Goal: Transaction & Acquisition: Purchase product/service

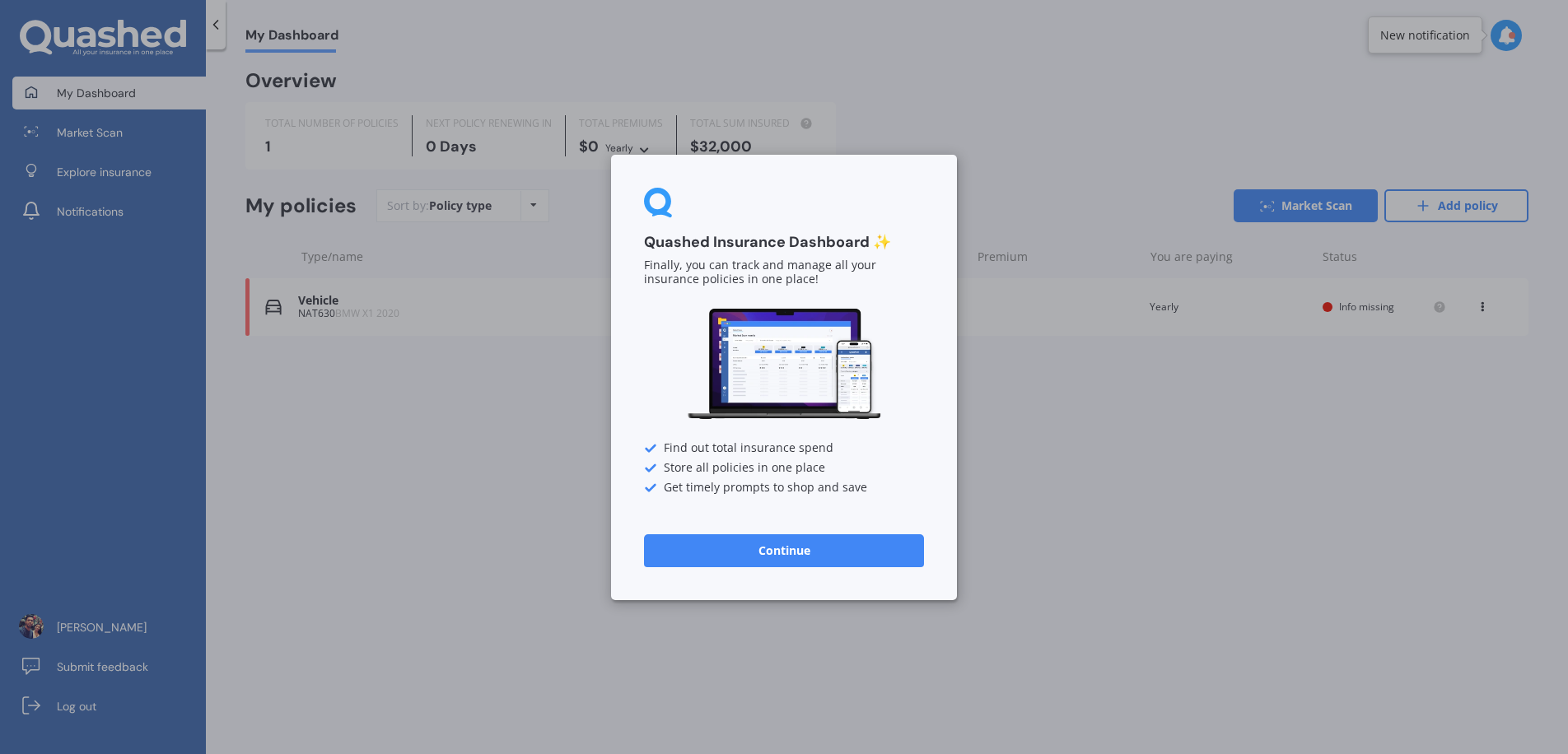
click at [817, 544] on button "Continue" at bounding box center [784, 549] width 280 height 33
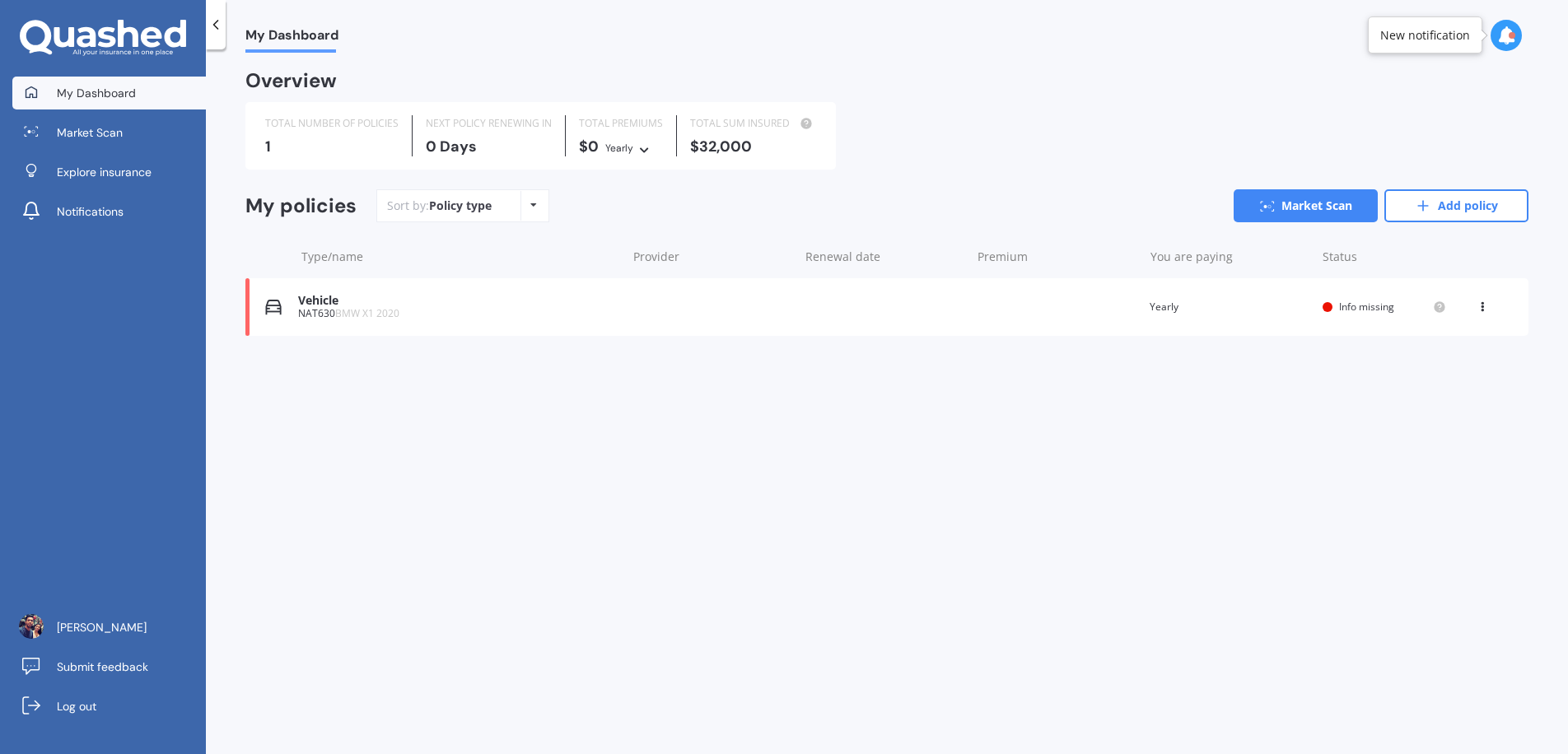
click at [1488, 300] on icon at bounding box center [1482, 304] width 11 height 10
click at [1414, 368] on div "Delete" at bounding box center [1447, 371] width 164 height 33
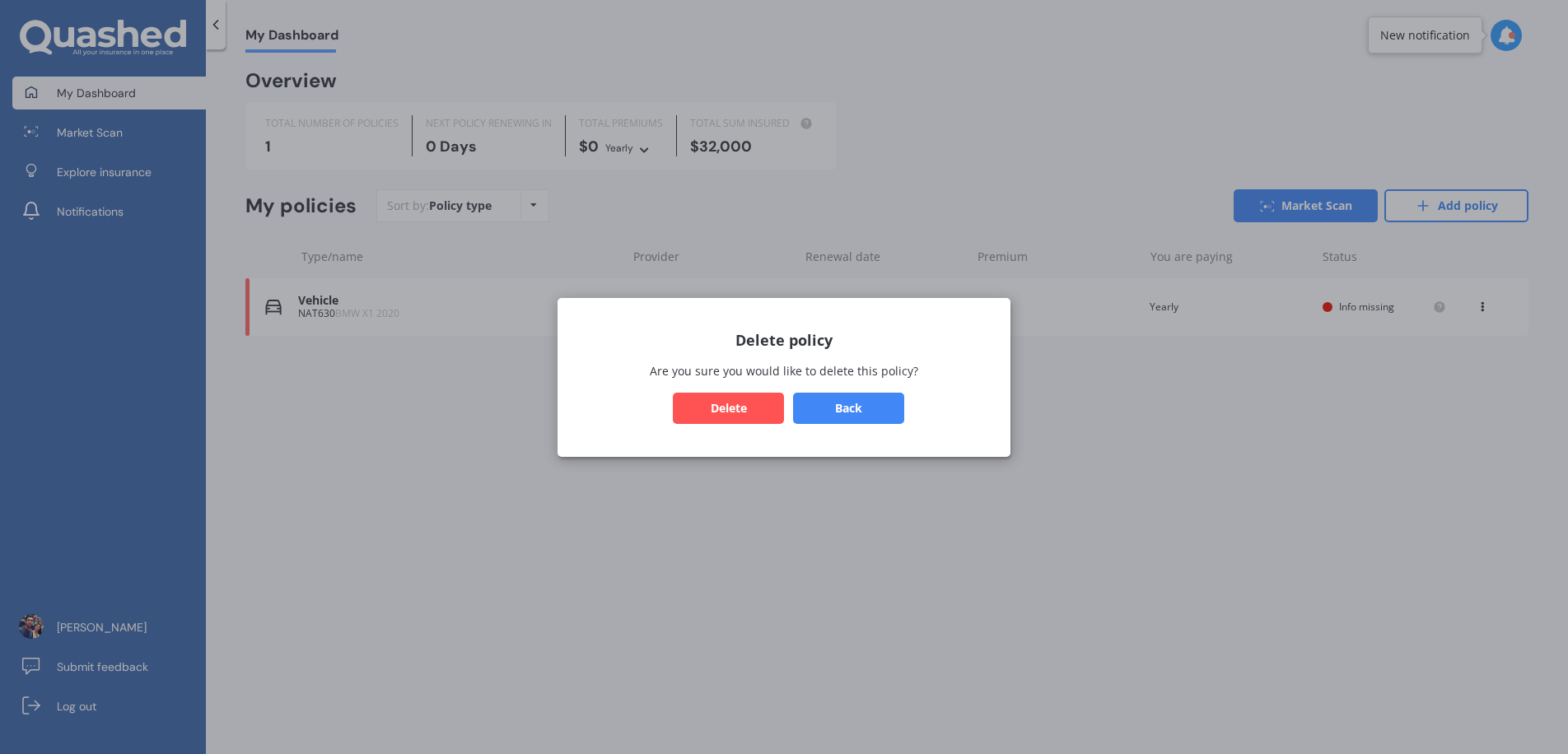
click at [859, 405] on button "Back" at bounding box center [848, 407] width 111 height 31
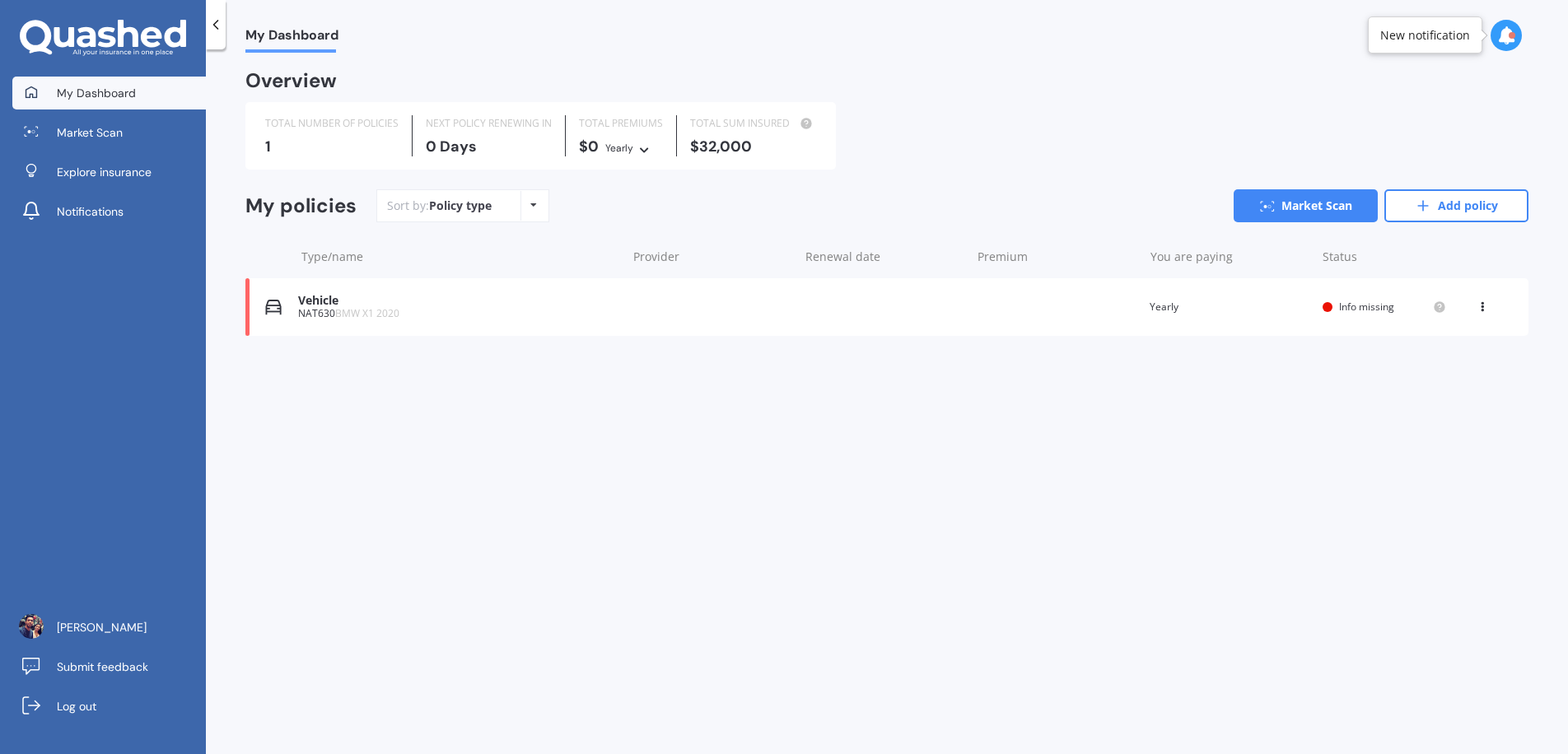
click at [1478, 306] on icon at bounding box center [1482, 304] width 11 height 10
click at [1401, 377] on icon at bounding box center [1394, 372] width 11 height 17
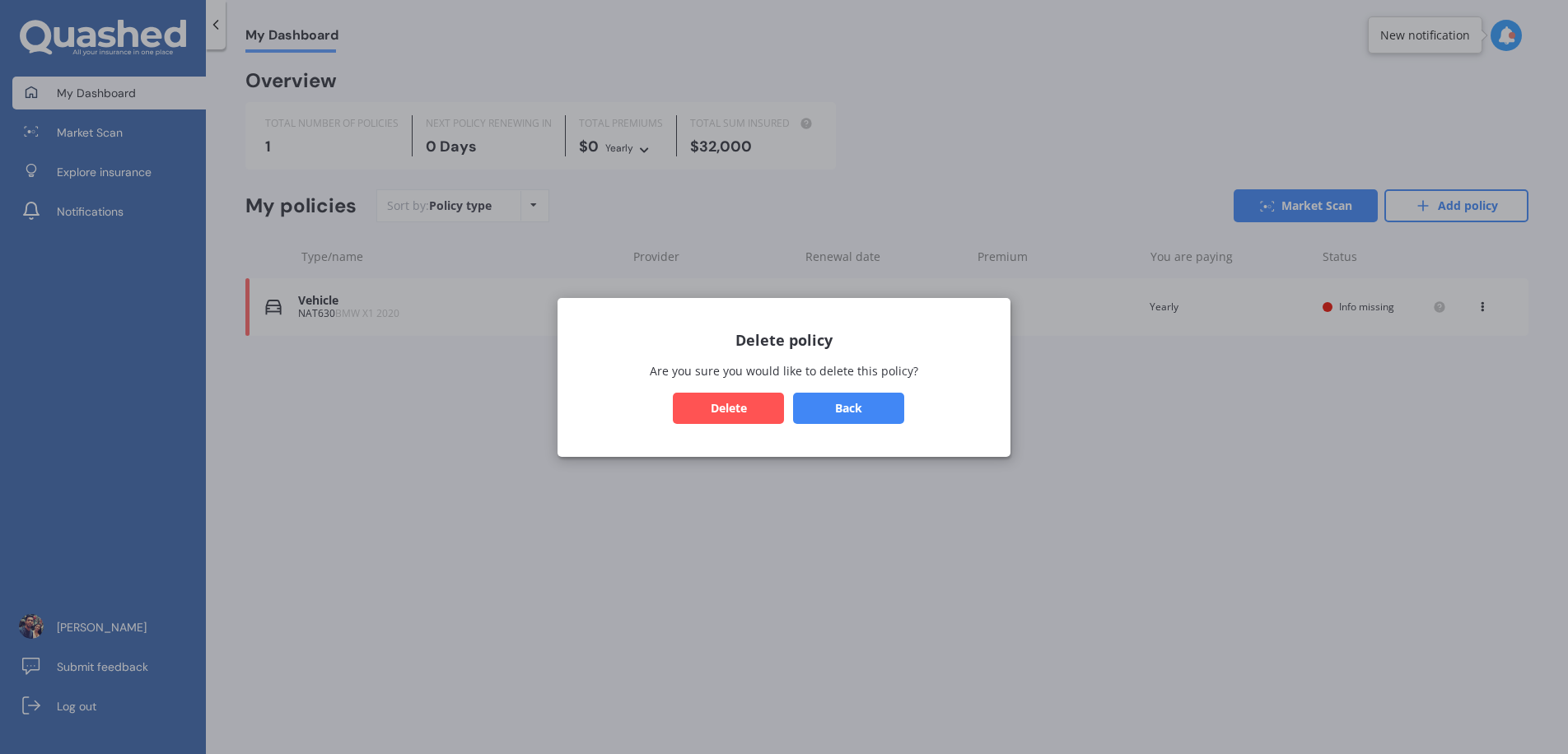
click at [745, 400] on button "Delete" at bounding box center [728, 407] width 111 height 31
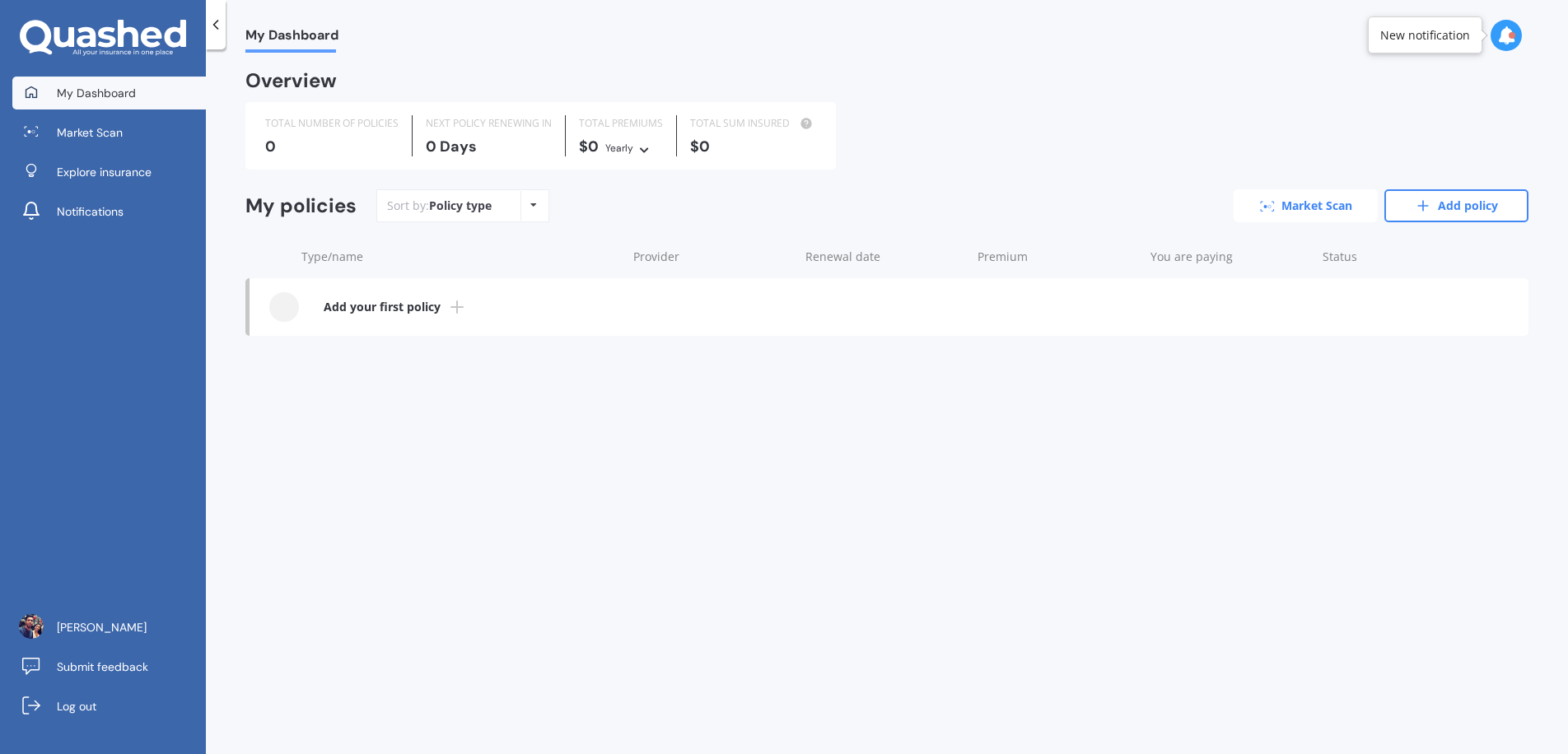
click at [1307, 210] on link "Market Scan" at bounding box center [1305, 206] width 144 height 33
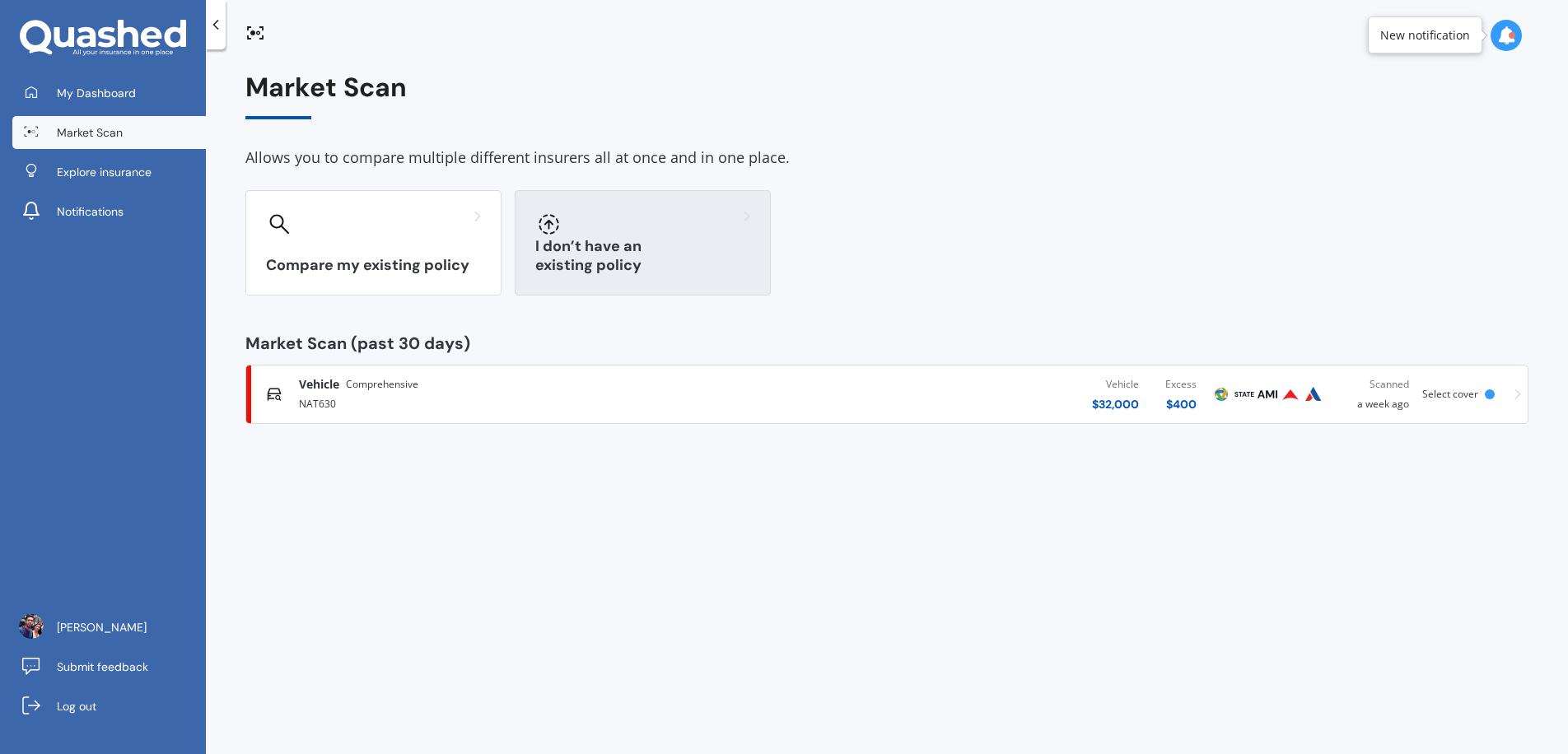
click at [754, 234] on div "I don’t have an existing policy" at bounding box center [643, 243] width 256 height 106
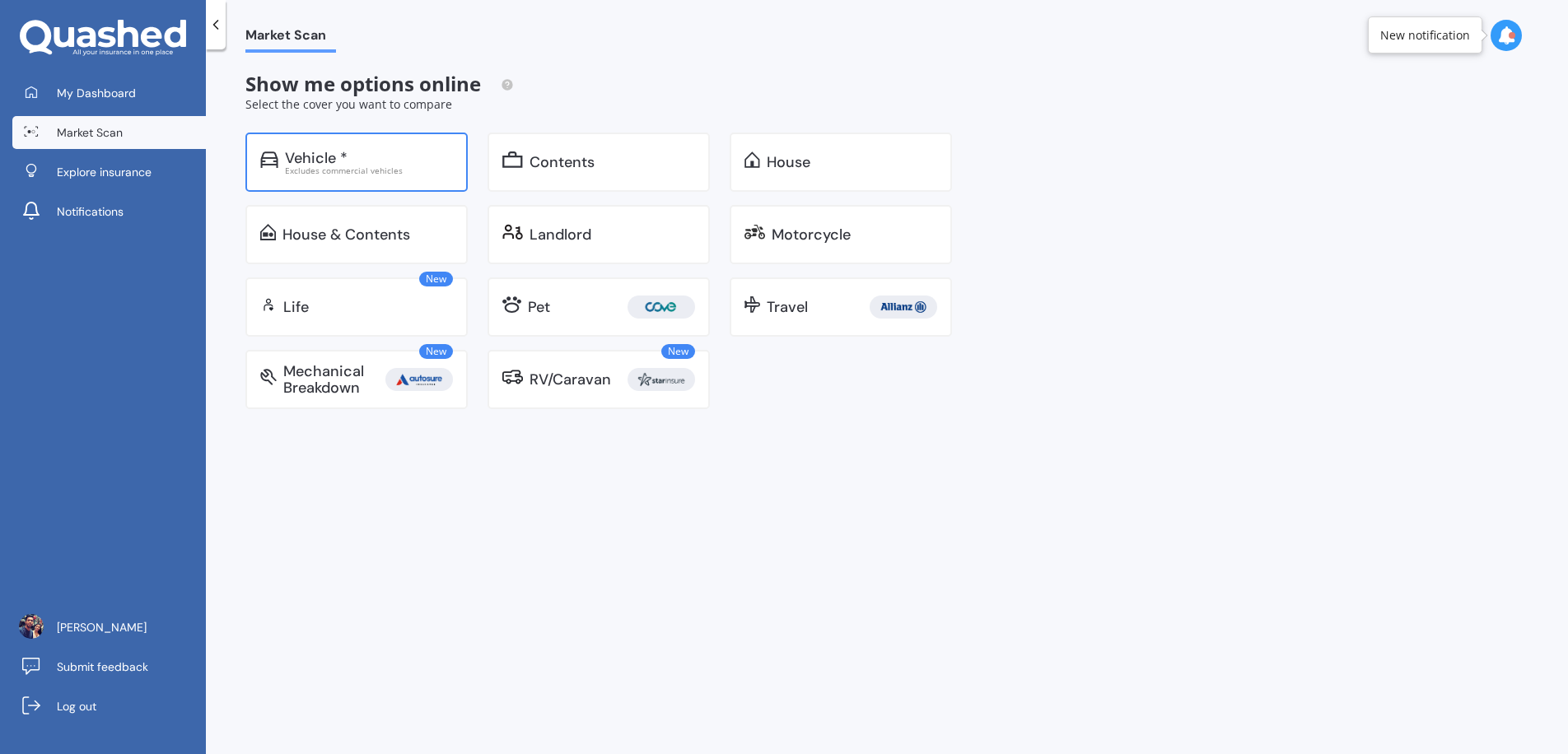
click at [375, 170] on div "Excludes commercial vehicles" at bounding box center [369, 170] width 168 height 8
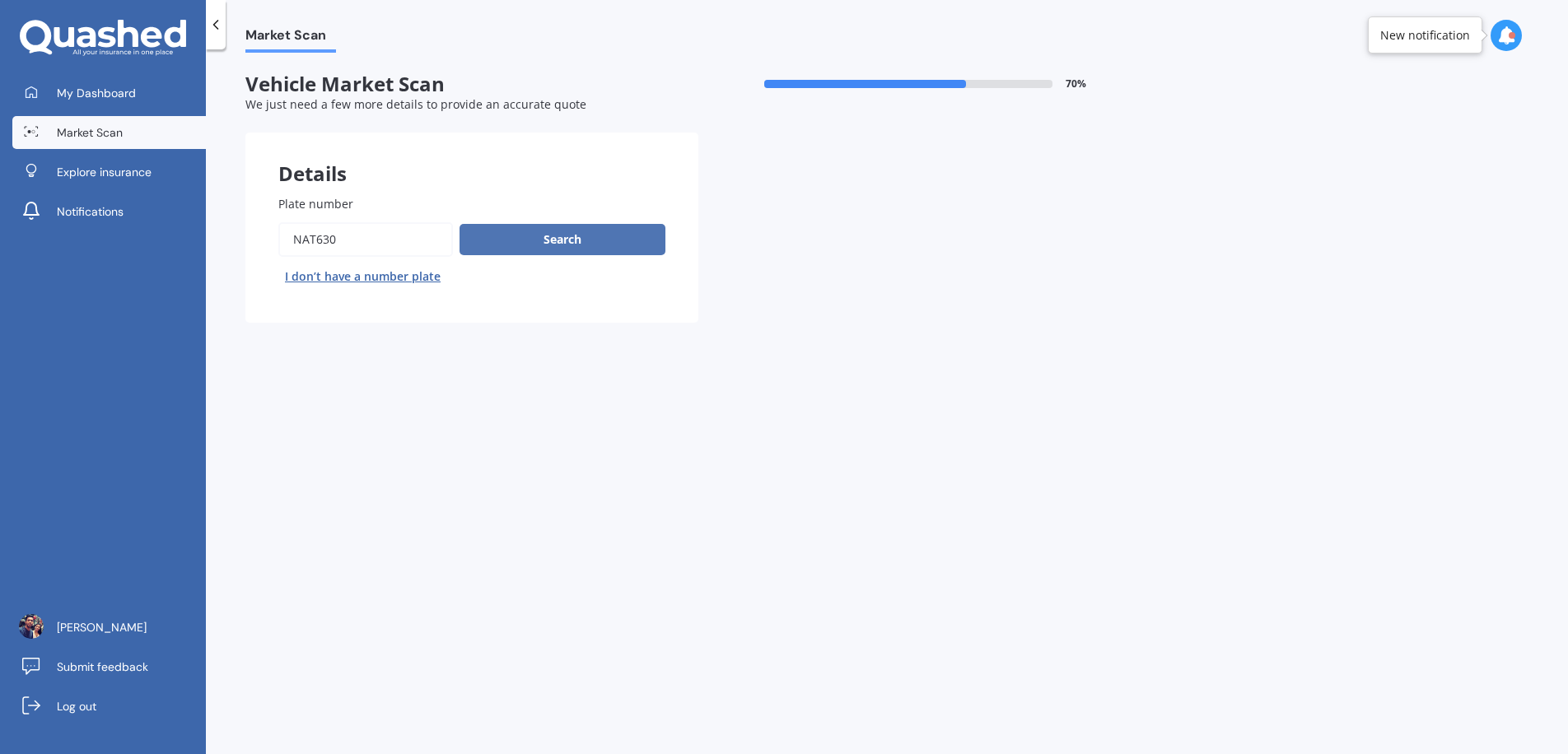
click at [566, 247] on button "Search" at bounding box center [563, 239] width 206 height 31
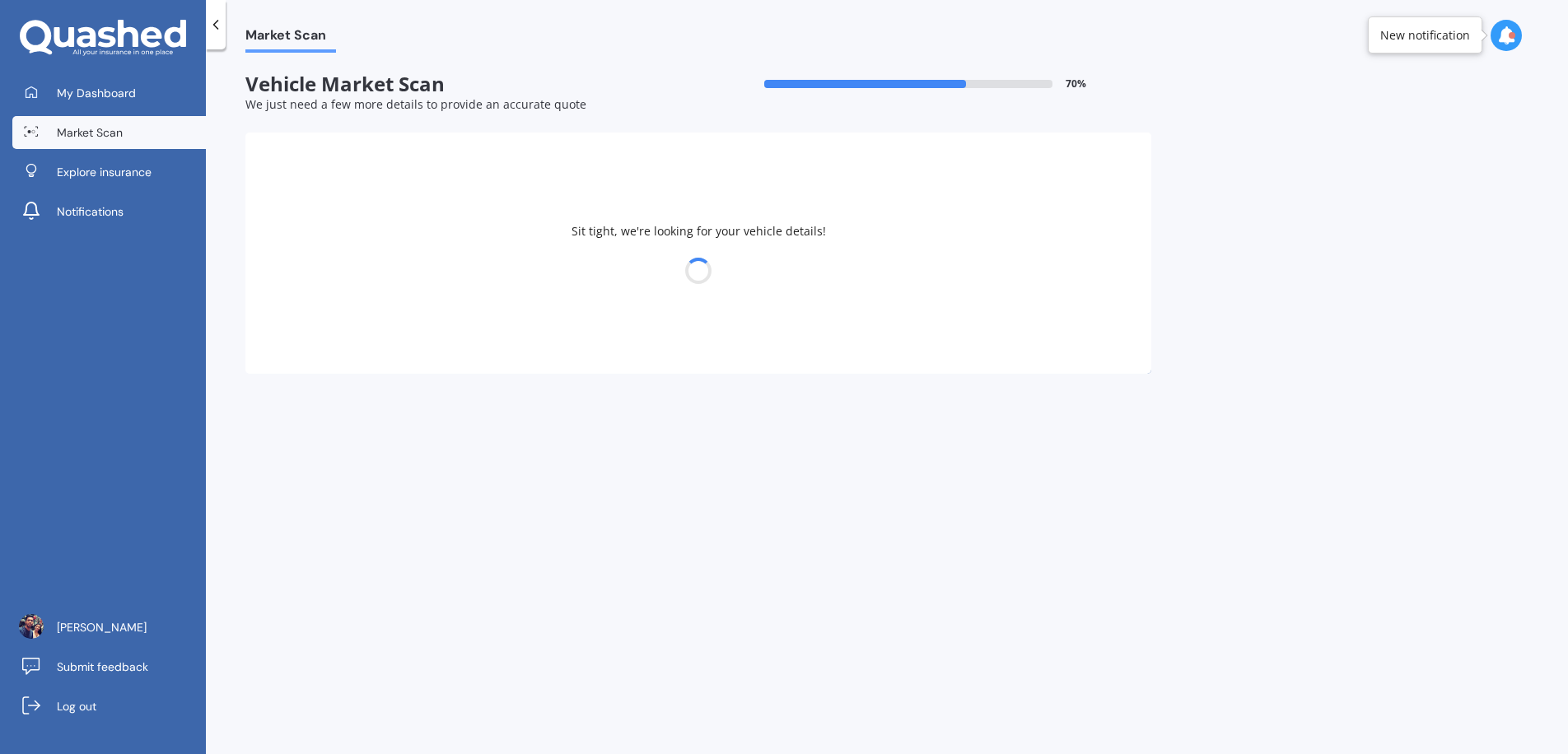
select select "BMW"
select select "X1"
select select "05"
select select "06"
select select "1990"
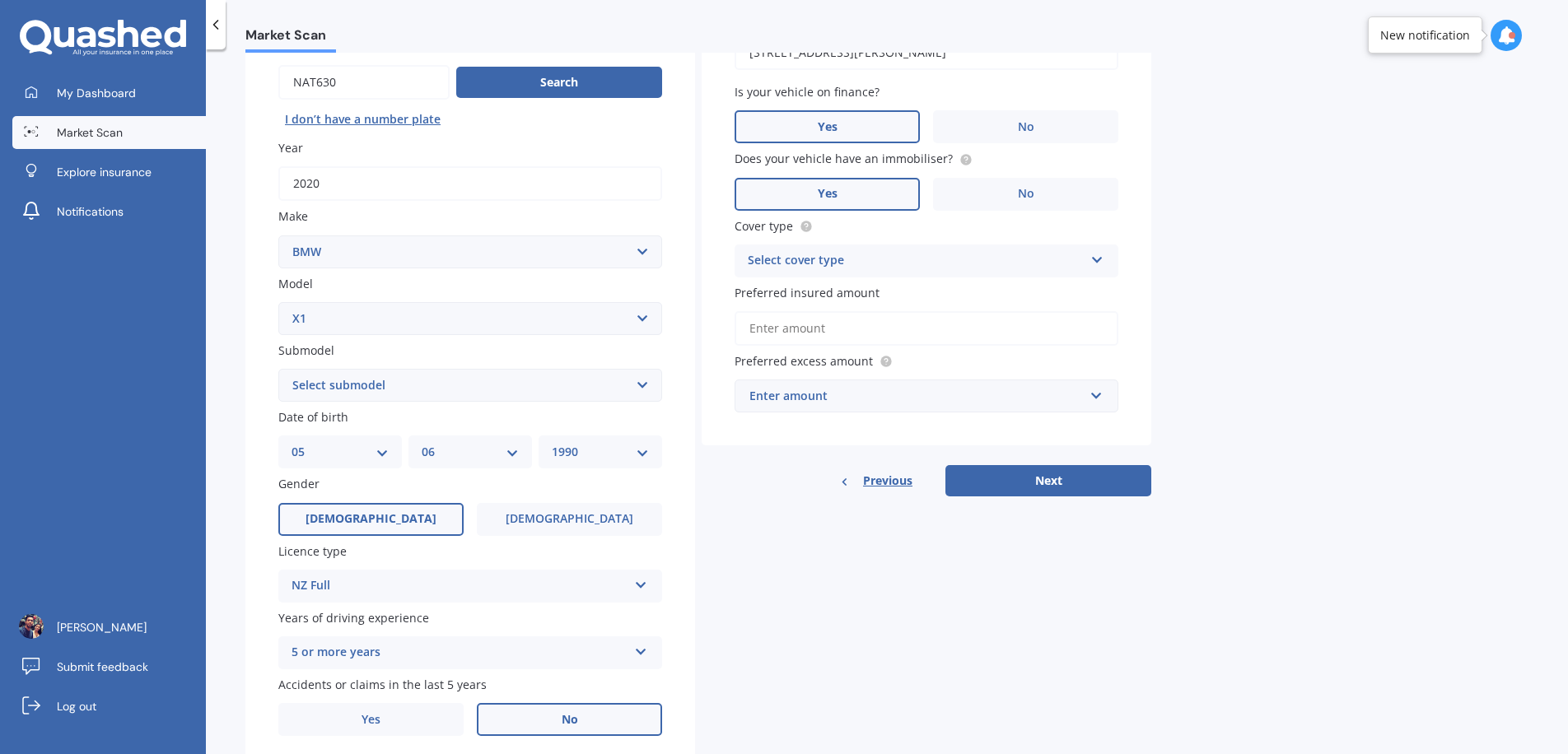
scroll to position [158, 0]
click at [497, 388] on select "Select submodel 18i 2.0 SUV Petrol Turbo 20d 20i 23d 25i SDrive 18d Station Wag…" at bounding box center [470, 384] width 384 height 33
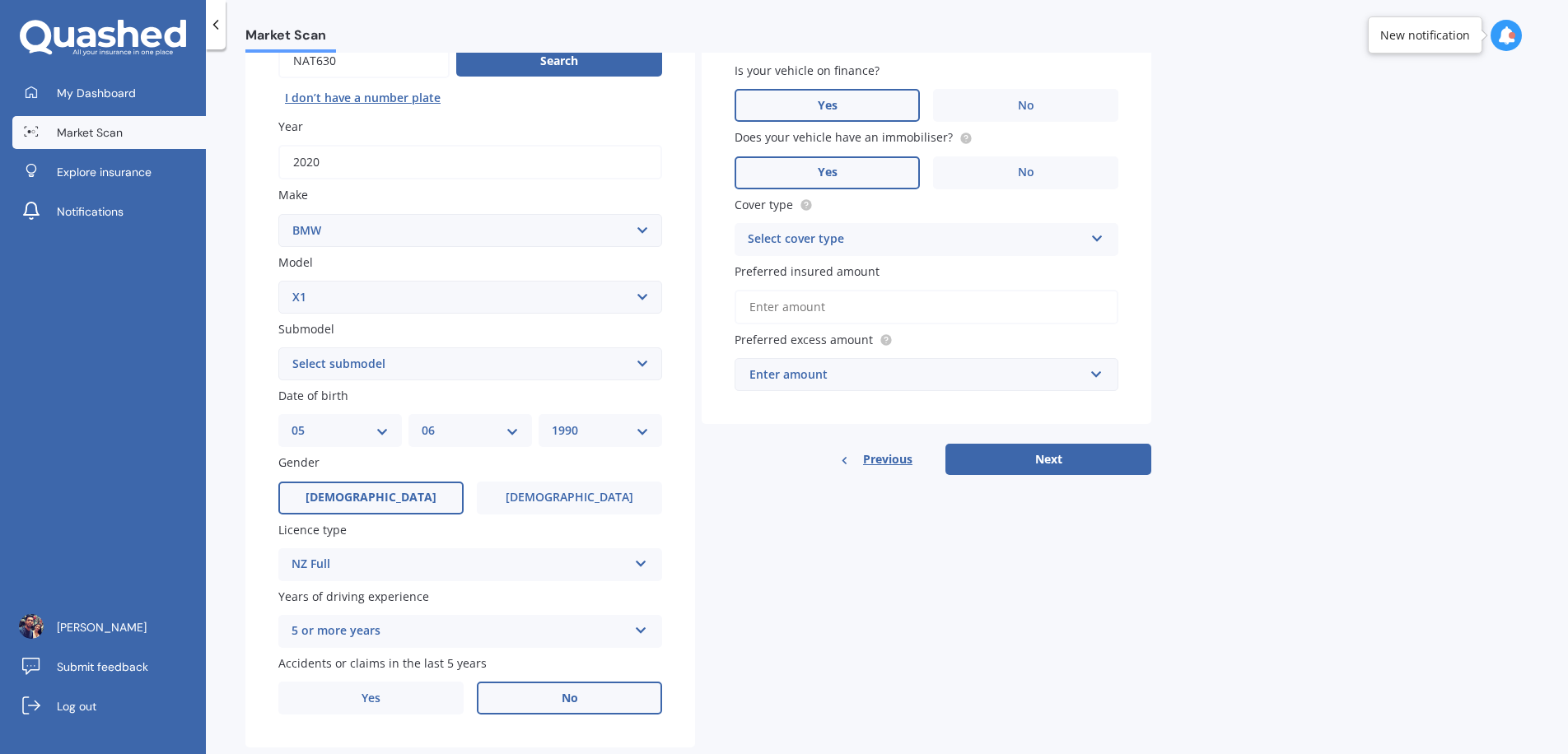
scroll to position [215, 0]
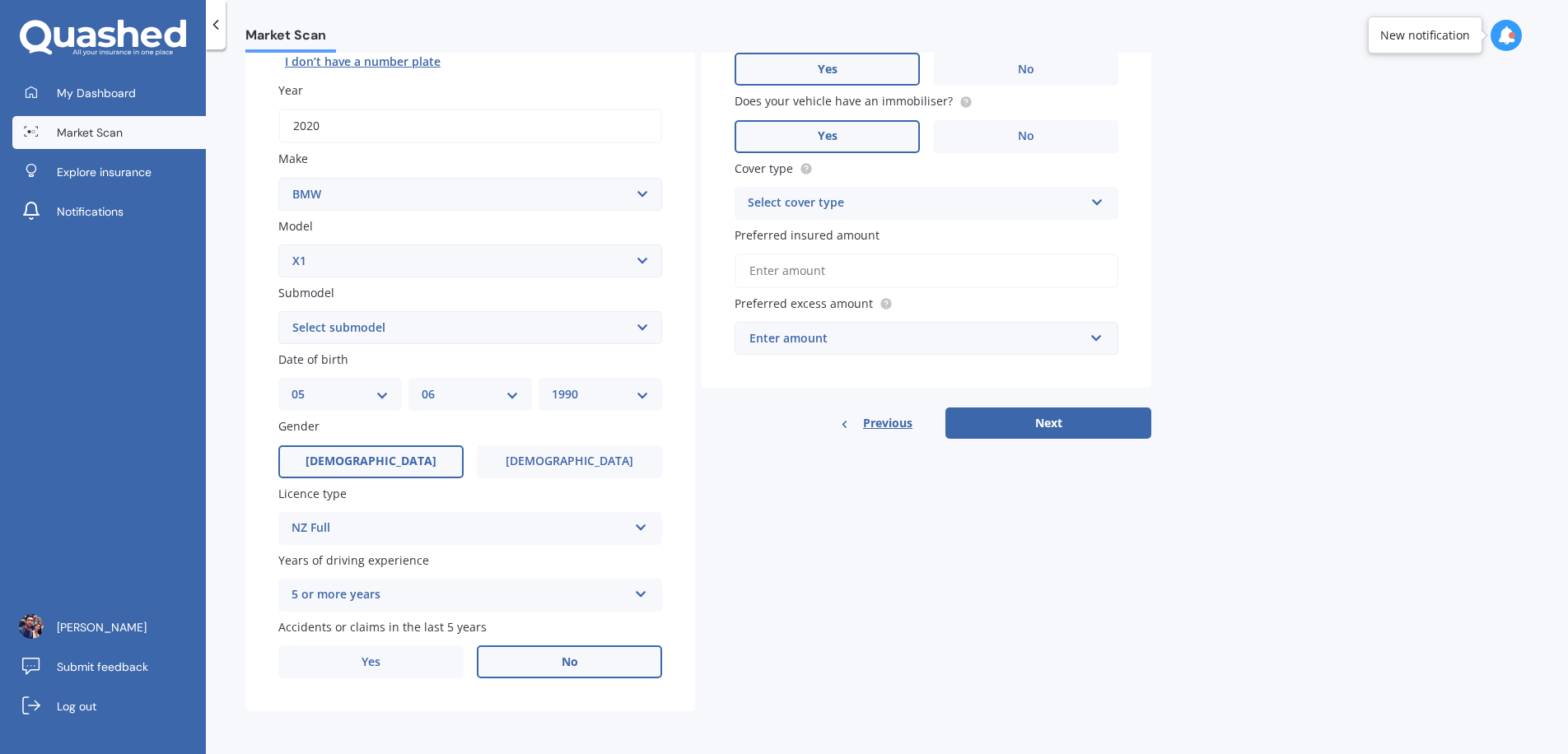
click at [425, 313] on select "Select submodel 18i 2.0 SUV Petrol Turbo 20d 20i 23d 25i SDrive 18d Station Wag…" at bounding box center [470, 327] width 384 height 33
select select "18I"
click at [278, 311] on select "Select submodel 18i 2.0 SUV Petrol Turbo 20d 20i 23d 25i SDrive 18d Station Wag…" at bounding box center [470, 327] width 384 height 33
click at [475, 334] on select "Select submodel 18i 2.0 SUV Petrol Turbo 20d 20i 23d 25i SDrive 18d Station Wag…" at bounding box center [470, 327] width 384 height 33
click at [278, 311] on select "Select submodel 18i 2.0 SUV Petrol Turbo 20d 20i 23d 25i SDrive 18d Station Wag…" at bounding box center [470, 327] width 384 height 33
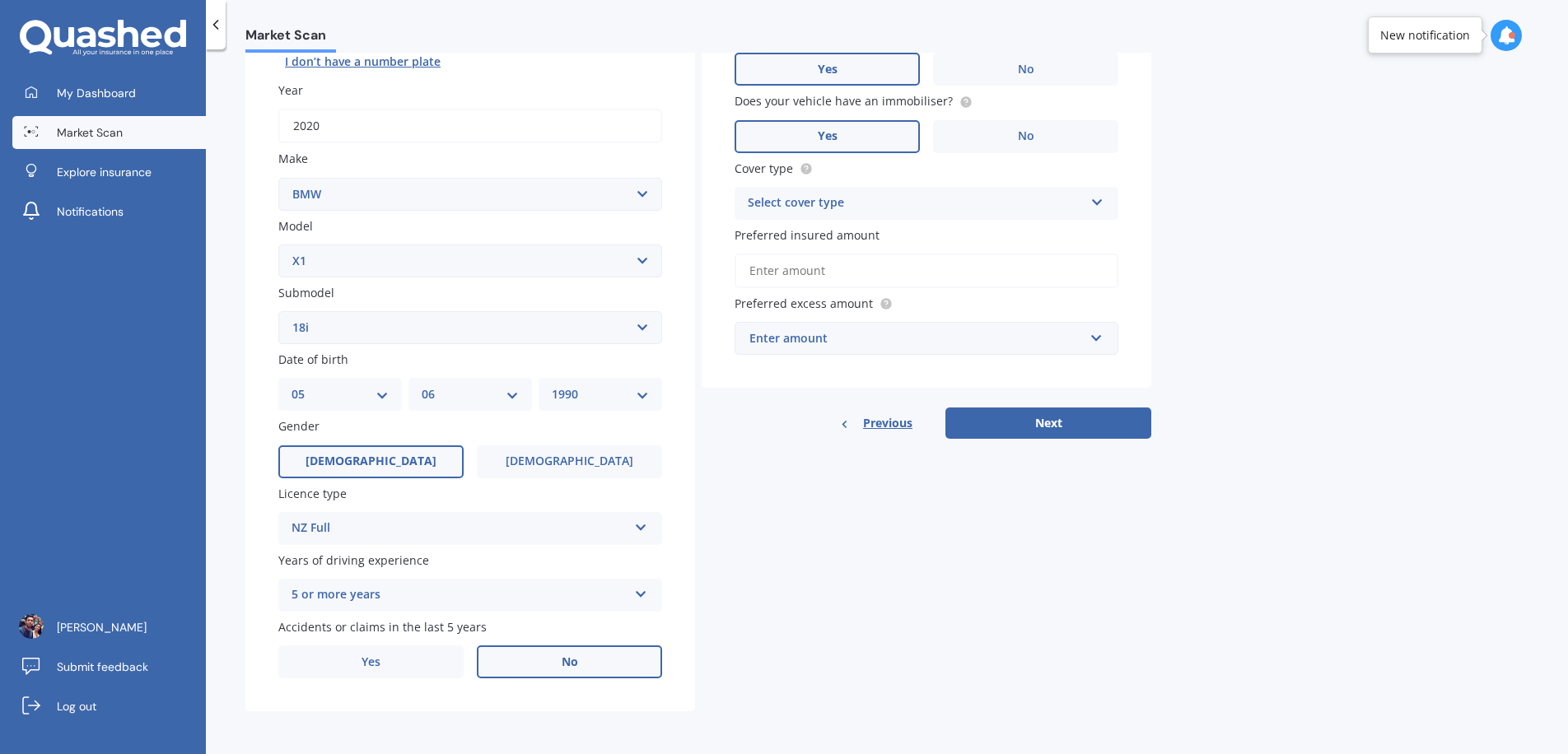
click at [475, 334] on select "Select submodel 18i 2.0 SUV Petrol Turbo 20d 20i 23d 25i SDrive 18d Station Wag…" at bounding box center [470, 327] width 384 height 33
click at [278, 311] on select "Select submodel 18i 2.0 SUV Petrol Turbo 20d 20i 23d 25i SDrive 18d Station Wag…" at bounding box center [470, 327] width 384 height 33
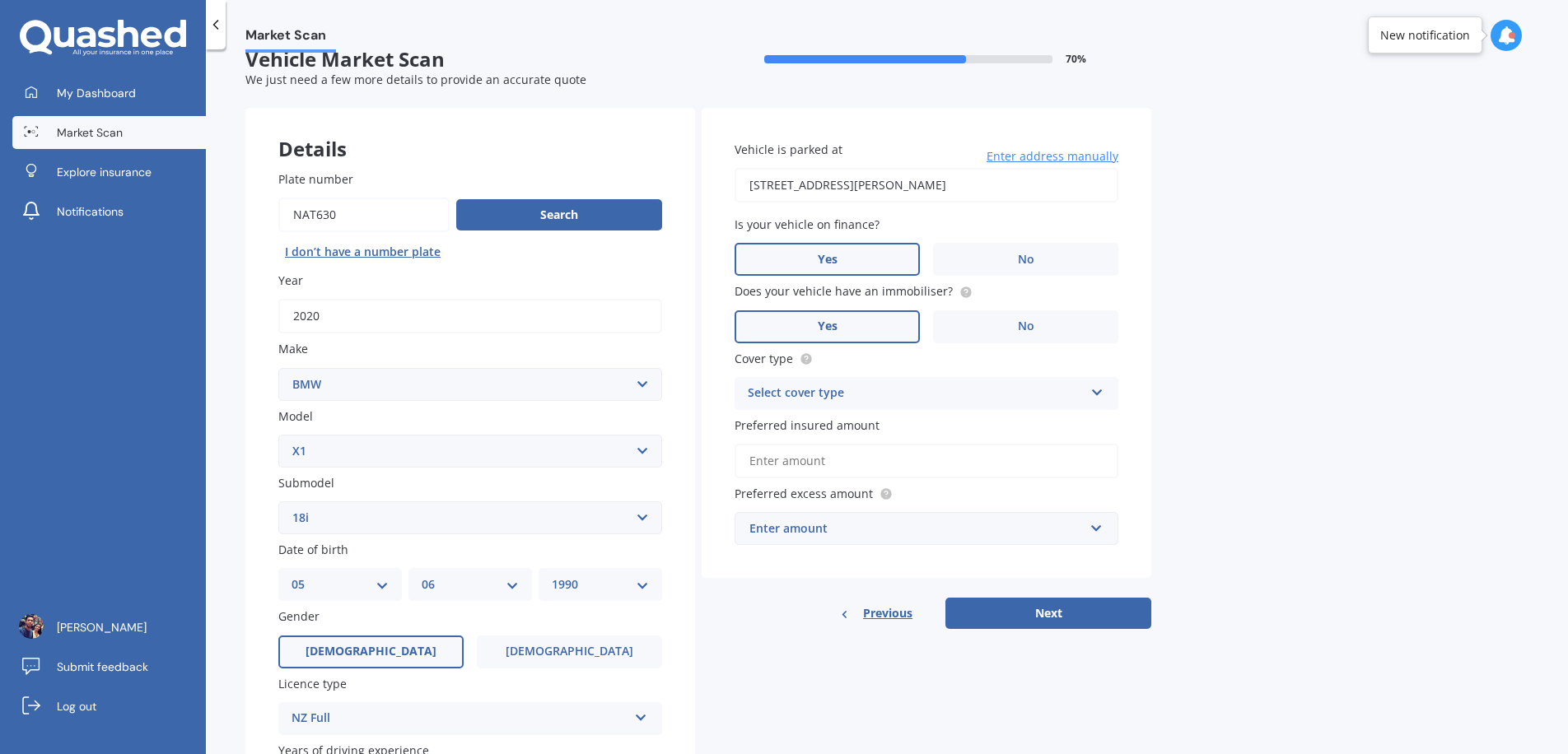
click at [980, 533] on div "Enter amount" at bounding box center [917, 528] width 335 height 18
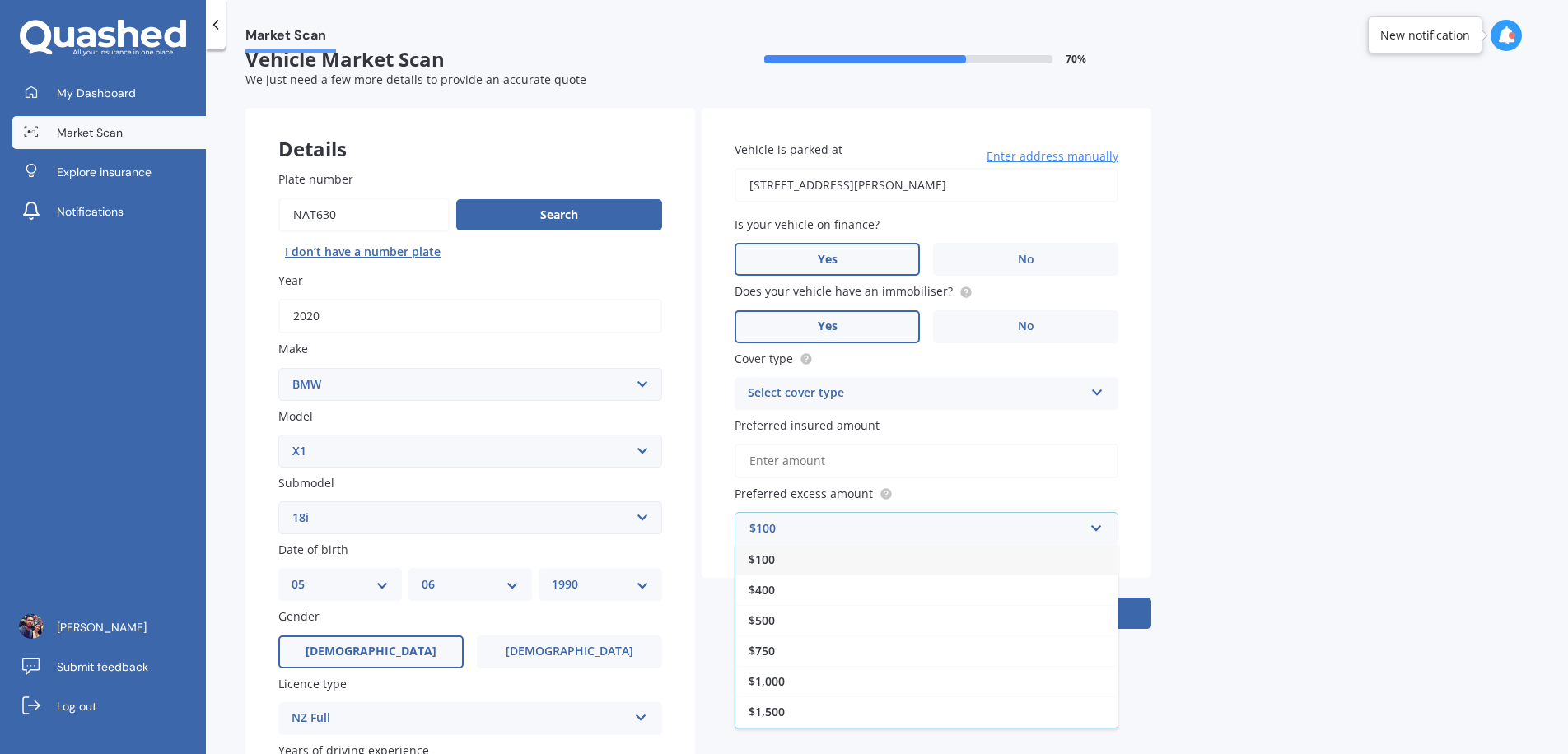
click at [759, 563] on span "$100" at bounding box center [762, 560] width 26 height 16
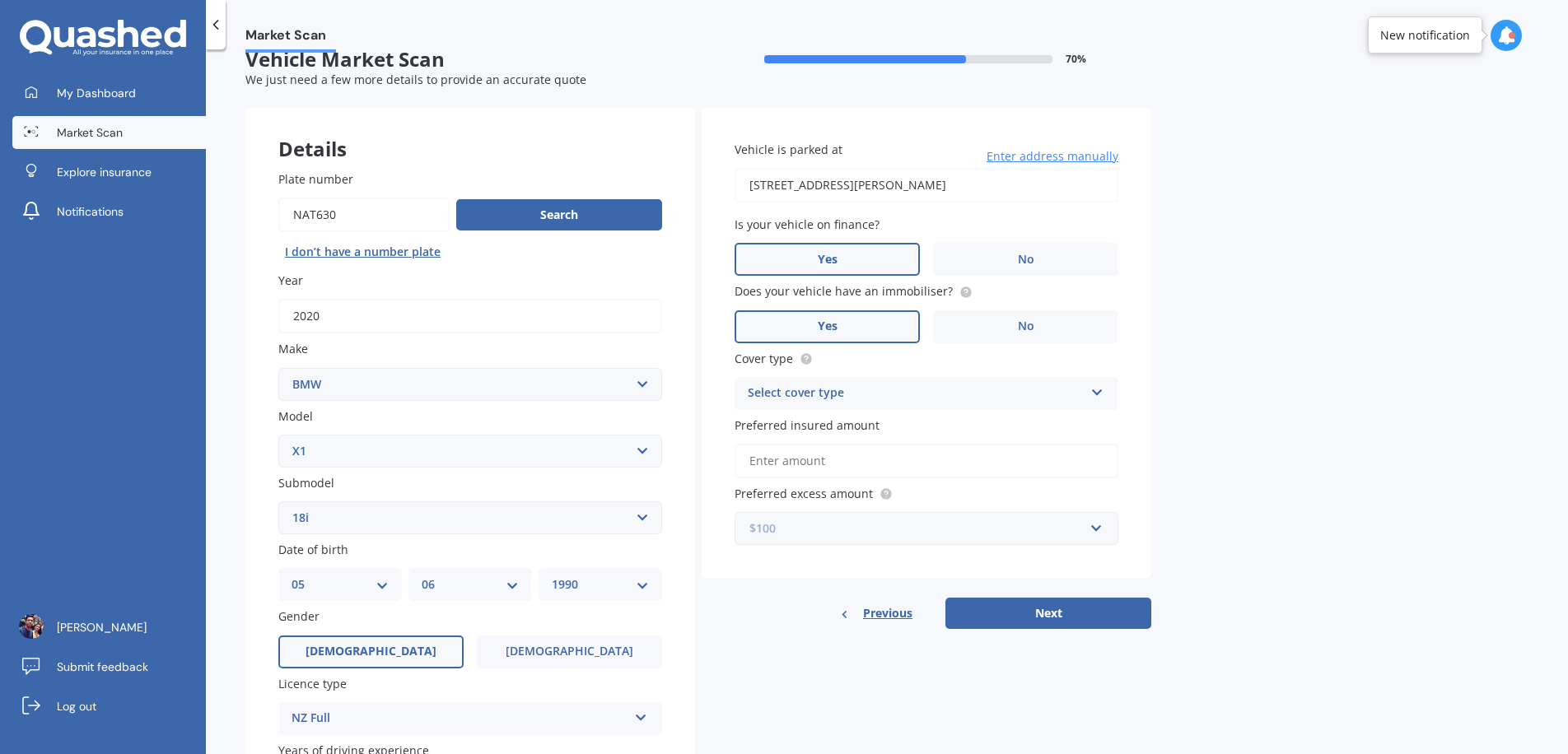
click at [777, 541] on input "text" at bounding box center [920, 528] width 369 height 31
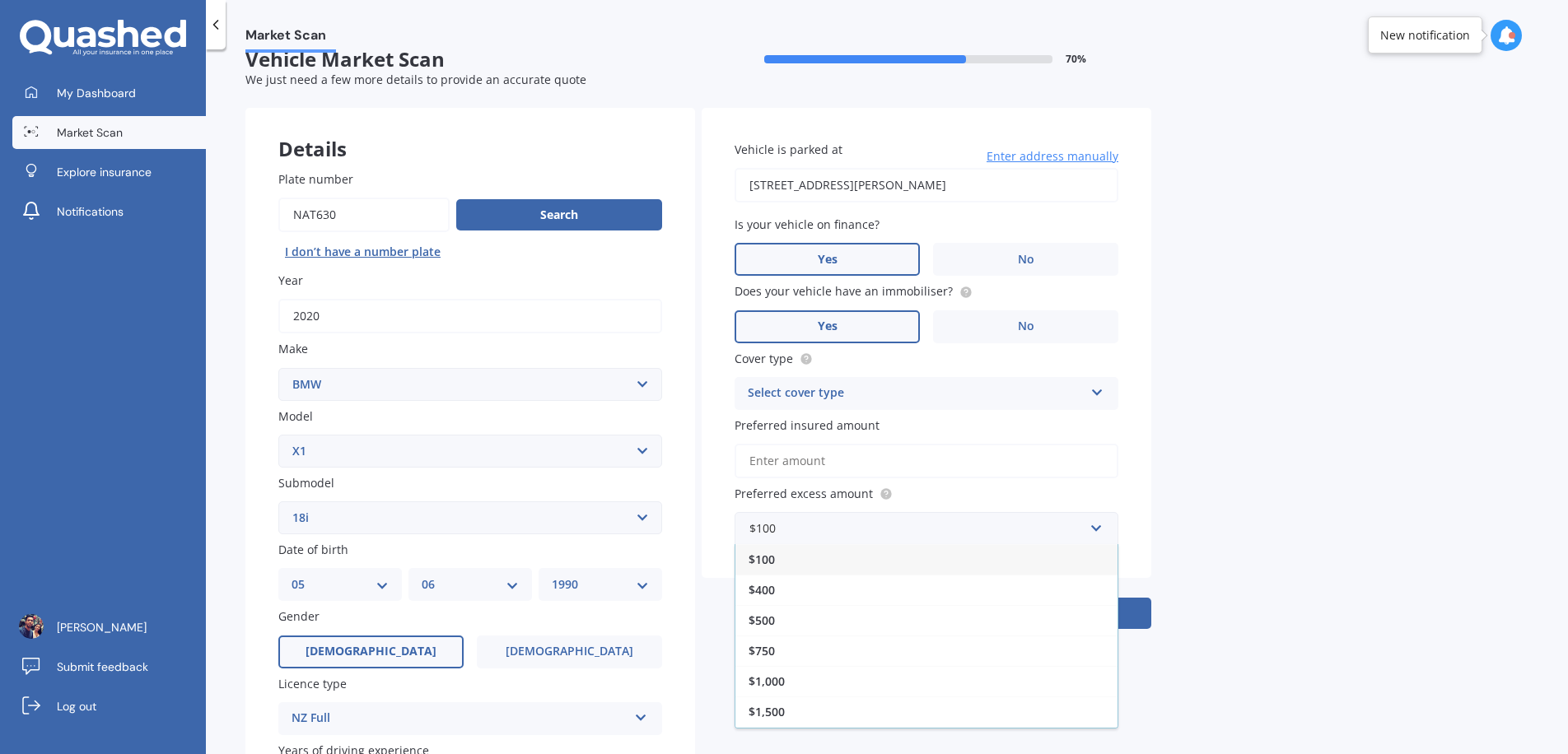
click at [1255, 435] on div "Market Scan Vehicle Market Scan 70 % We just need a few more details to provide…" at bounding box center [887, 405] width 1362 height 705
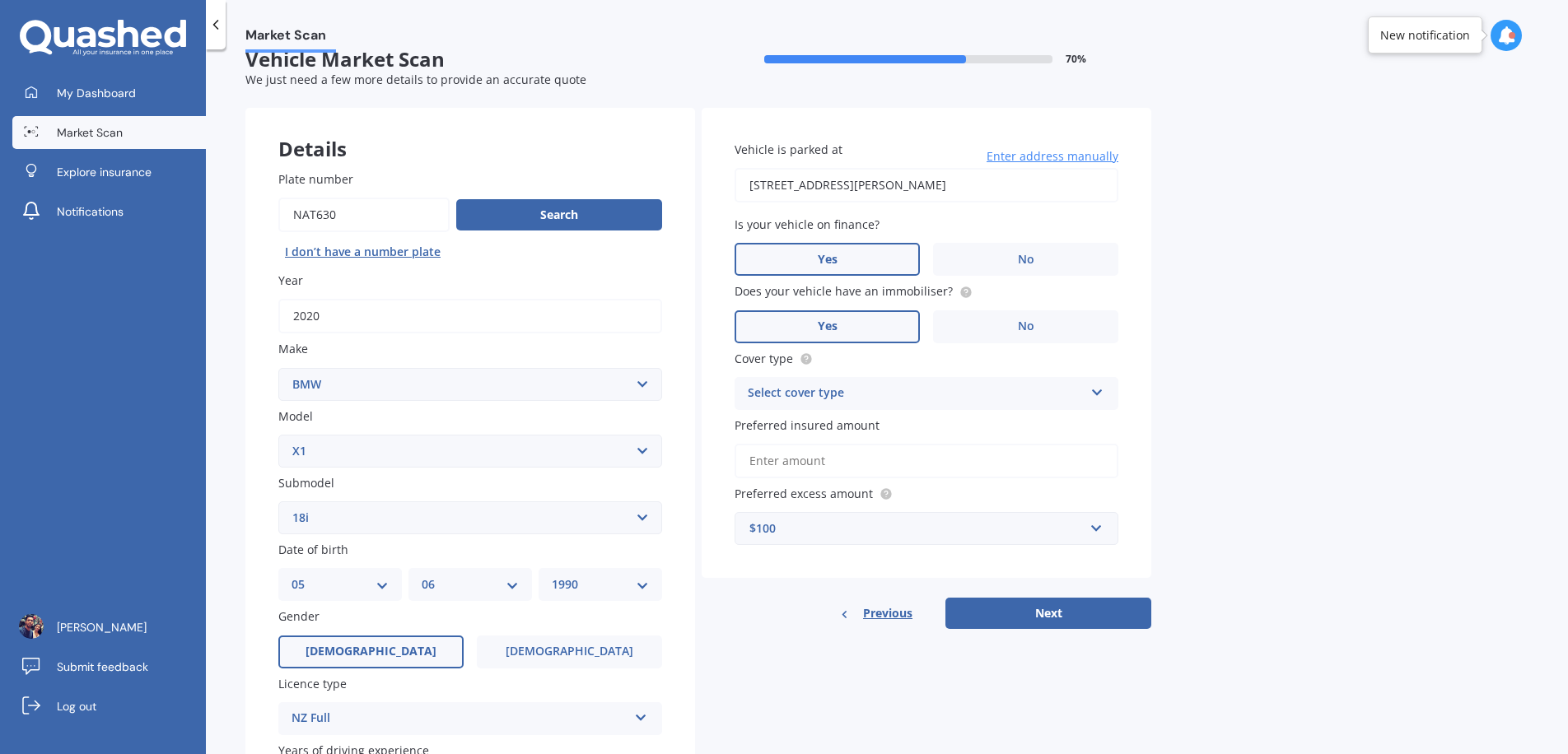
click at [841, 391] on div "Select cover type" at bounding box center [916, 393] width 336 height 20
click at [845, 422] on div "Comprehensive" at bounding box center [926, 426] width 382 height 30
click at [820, 518] on input "text" at bounding box center [920, 528] width 369 height 31
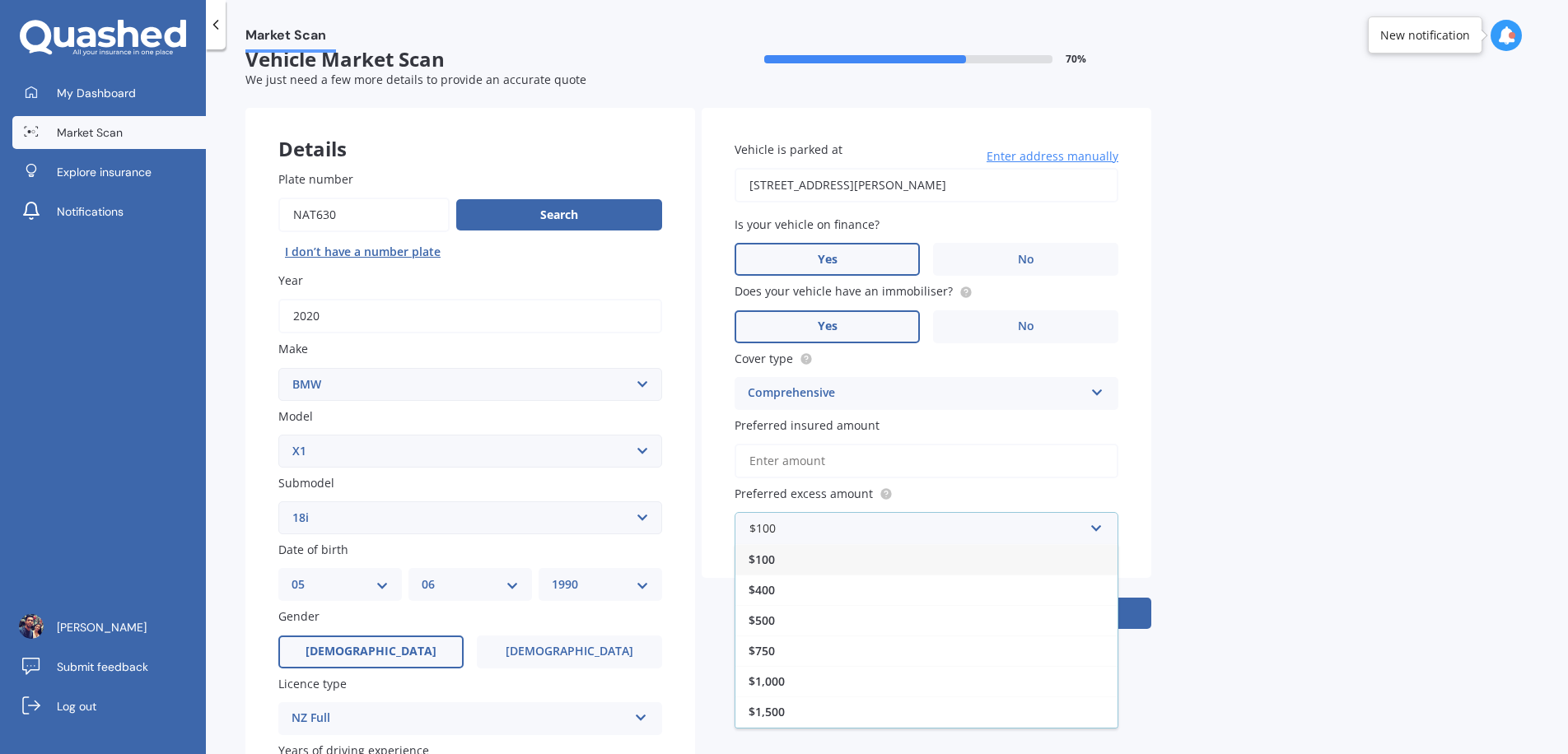
click at [809, 566] on div "$100" at bounding box center [926, 560] width 382 height 31
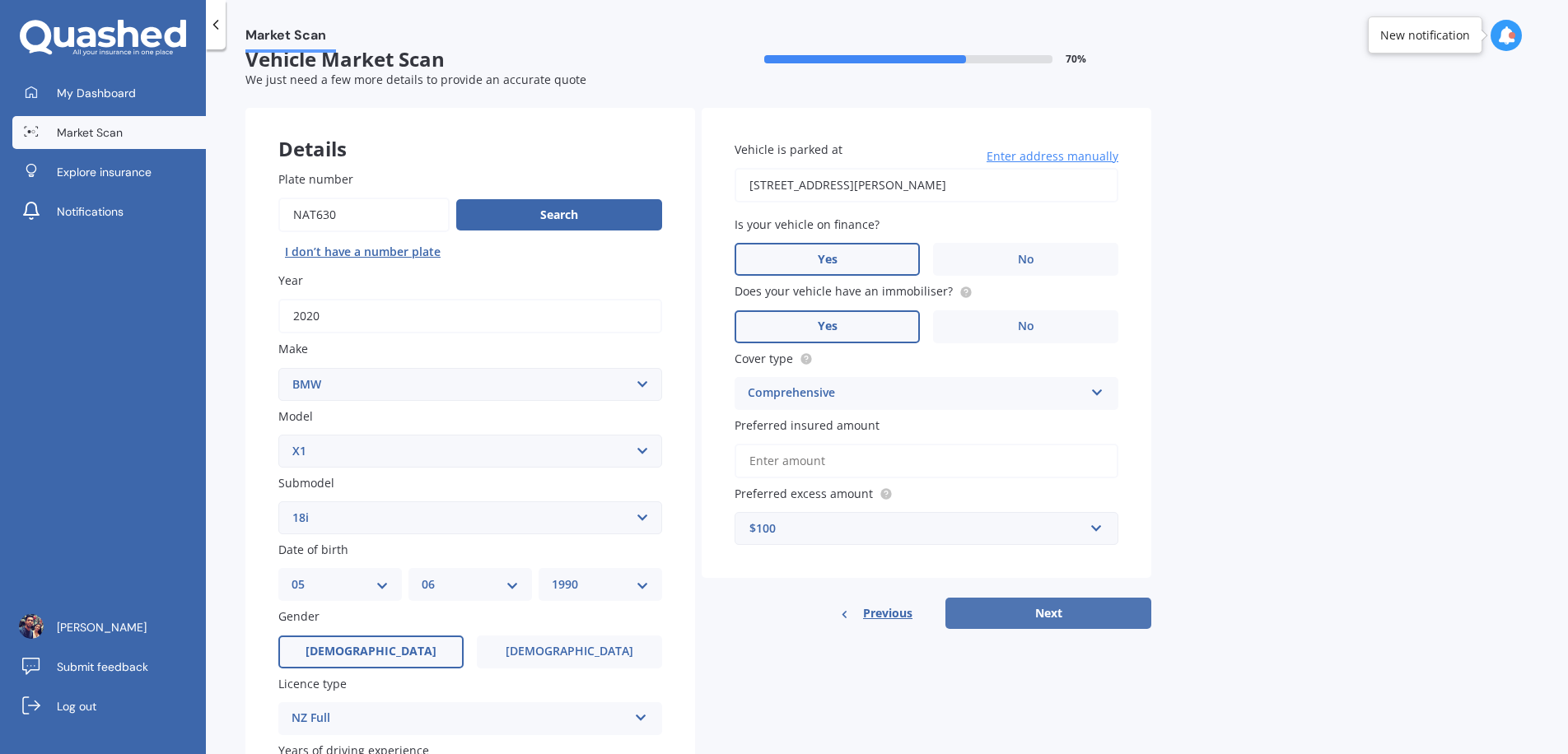
click at [1129, 615] on button "Next" at bounding box center [1048, 613] width 206 height 31
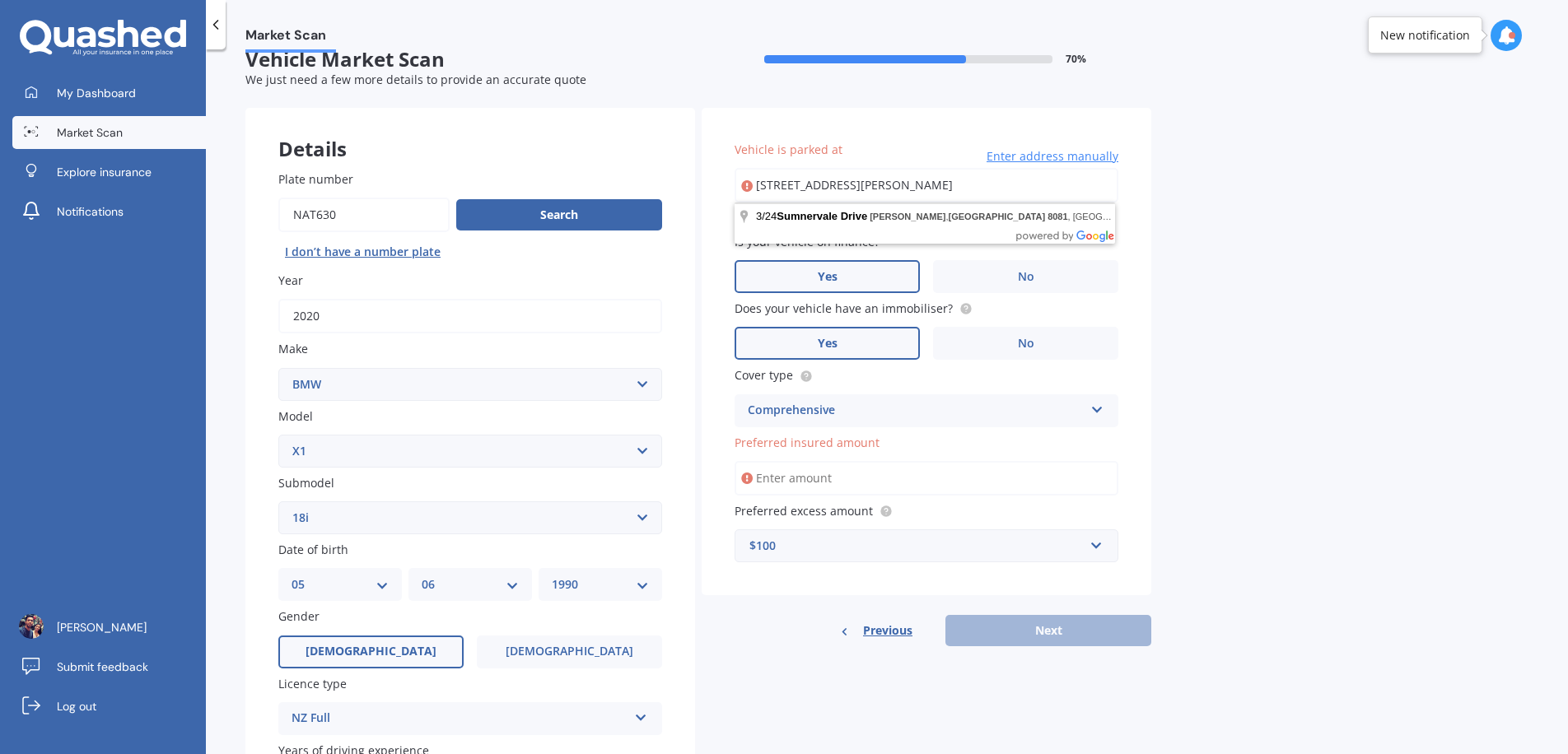
click at [811, 186] on input "[STREET_ADDRESS][PERSON_NAME]" at bounding box center [926, 185] width 384 height 35
drag, startPoint x: 1034, startPoint y: 183, endPoint x: 817, endPoint y: 178, distance: 217.1
click at [817, 178] on input "[STREET_ADDRESS][PERSON_NAME]" at bounding box center [926, 185] width 384 height 35
click at [824, 187] on input "[STREET_ADDRESS][PERSON_NAME]" at bounding box center [926, 185] width 384 height 35
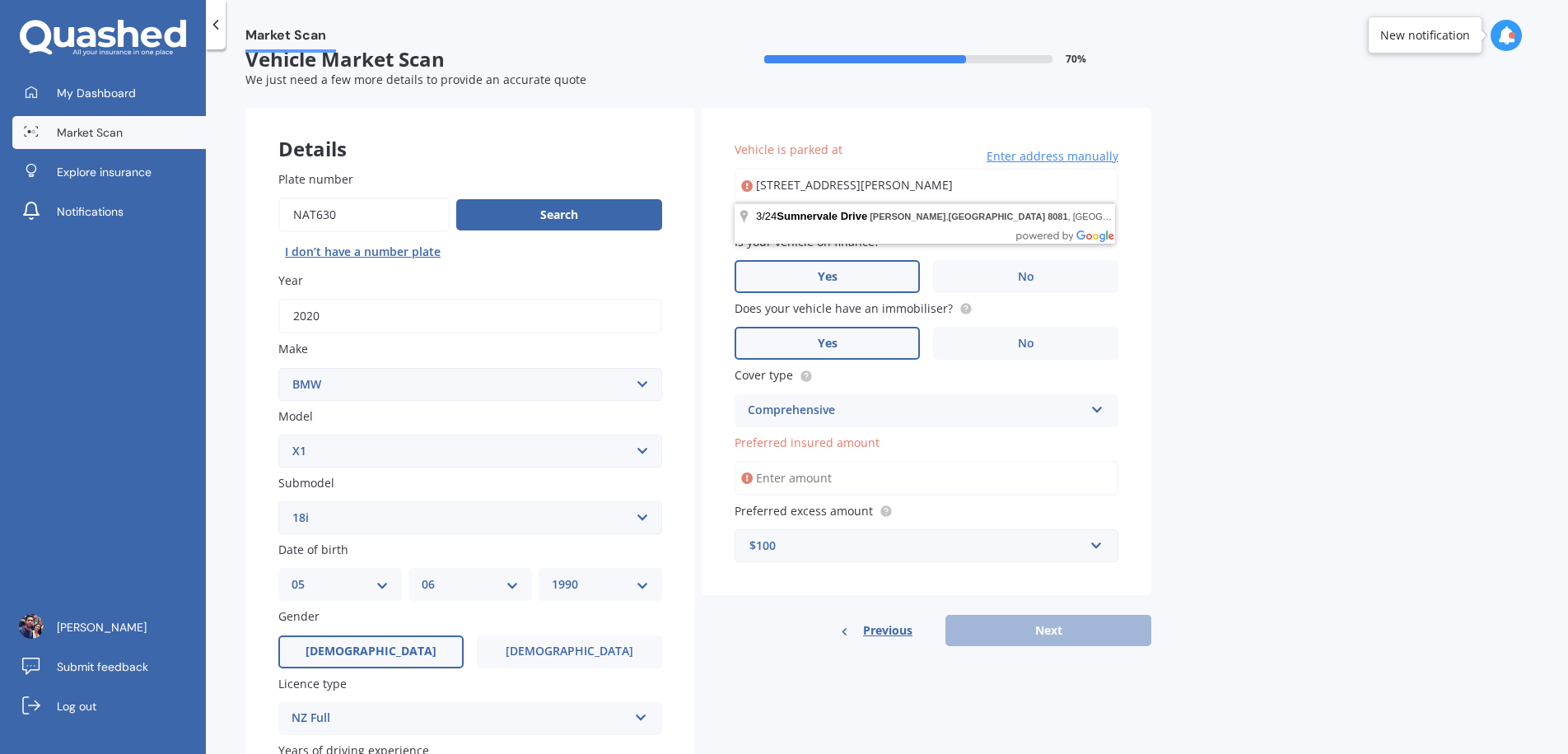
click at [824, 187] on input "[STREET_ADDRESS][PERSON_NAME]" at bounding box center [926, 185] width 384 height 35
click at [780, 190] on input "[STREET_ADDRESS][PERSON_NAME]" at bounding box center [926, 185] width 384 height 35
drag, startPoint x: 793, startPoint y: 188, endPoint x: 1116, endPoint y: 179, distance: 323.1
click at [1116, 179] on input "[STREET_ADDRESS][PERSON_NAME]" at bounding box center [926, 185] width 384 height 35
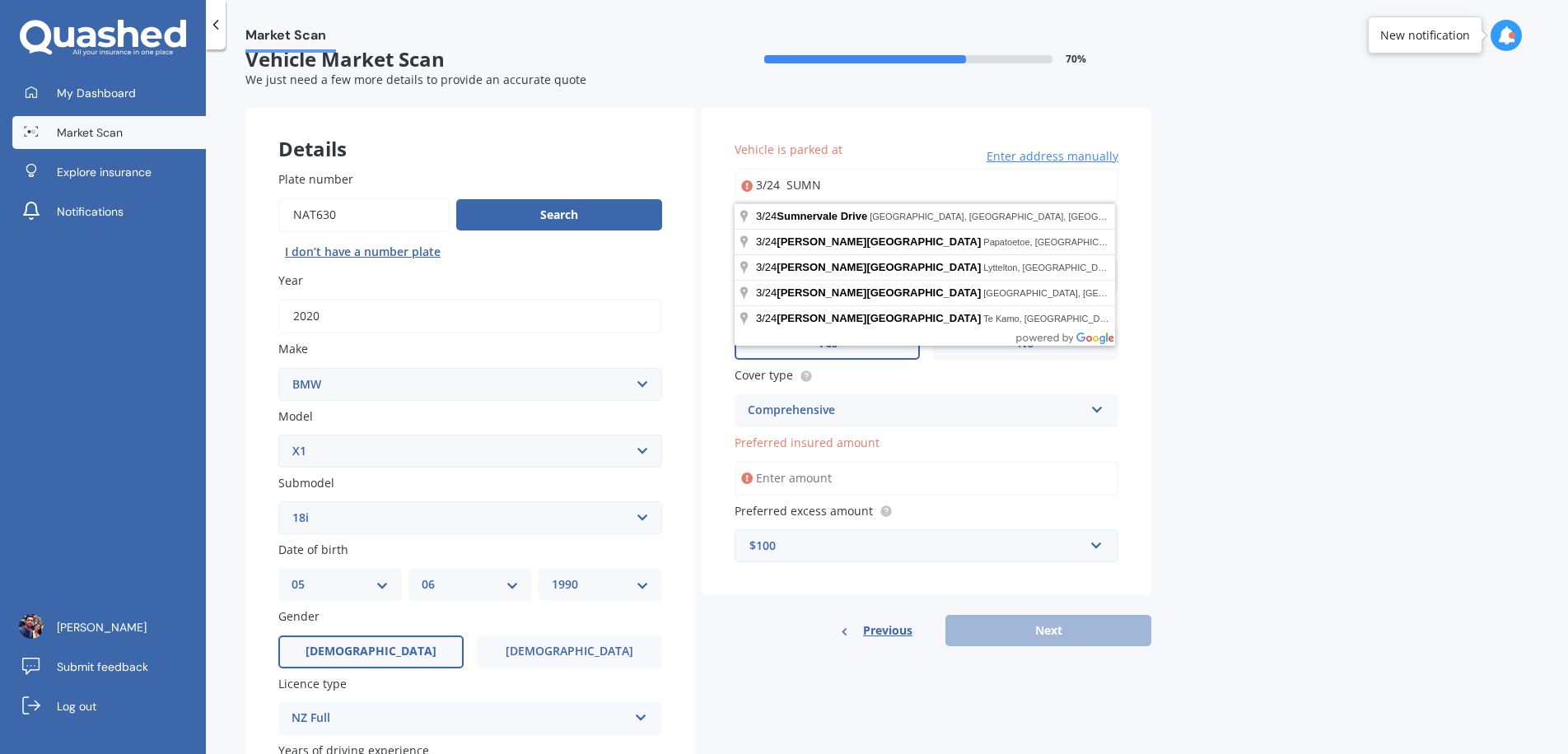
click at [1202, 244] on div "Market Scan Vehicle Market Scan 70 % We just need a few more details to provide…" at bounding box center [887, 405] width 1362 height 705
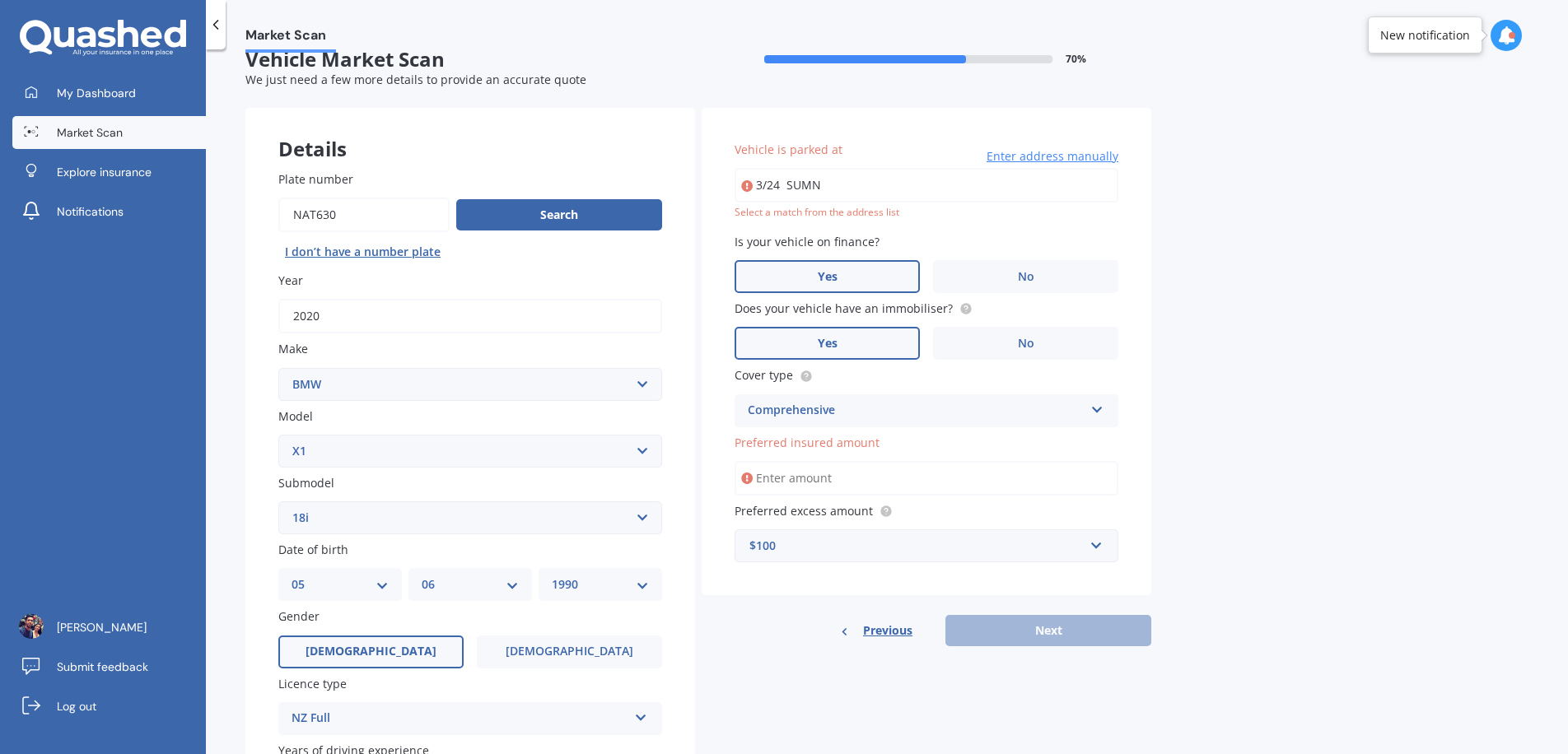
click at [942, 178] on input "3/24 SUMN" at bounding box center [926, 185] width 384 height 35
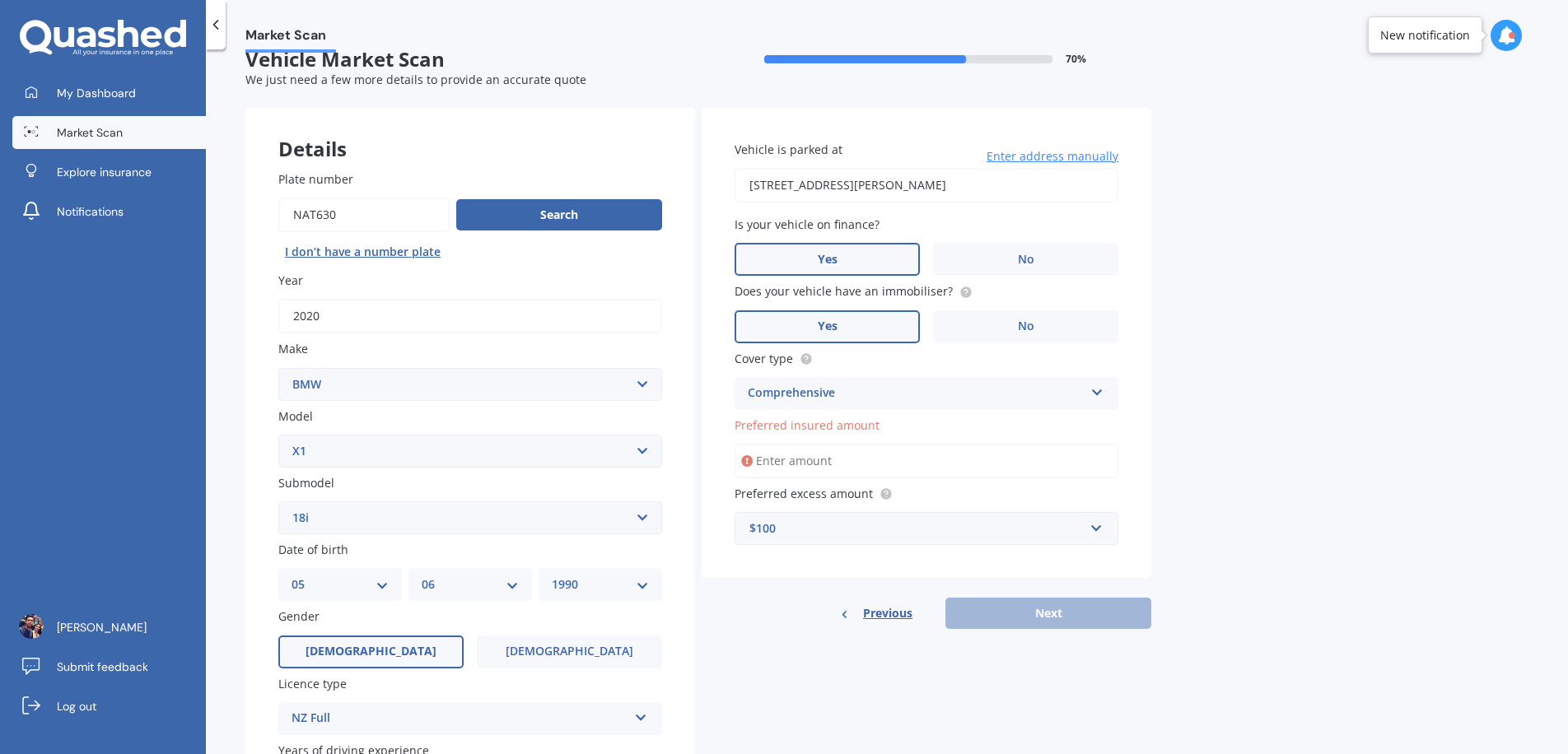
click at [836, 191] on input "[STREET_ADDRESS][PERSON_NAME]" at bounding box center [926, 185] width 384 height 35
drag, startPoint x: 775, startPoint y: 180, endPoint x: 1268, endPoint y: 192, distance: 493.1
click at [1268, 192] on div "Market Scan Vehicle Market Scan 70 % We just need a few more details to provide…" at bounding box center [887, 405] width 1362 height 705
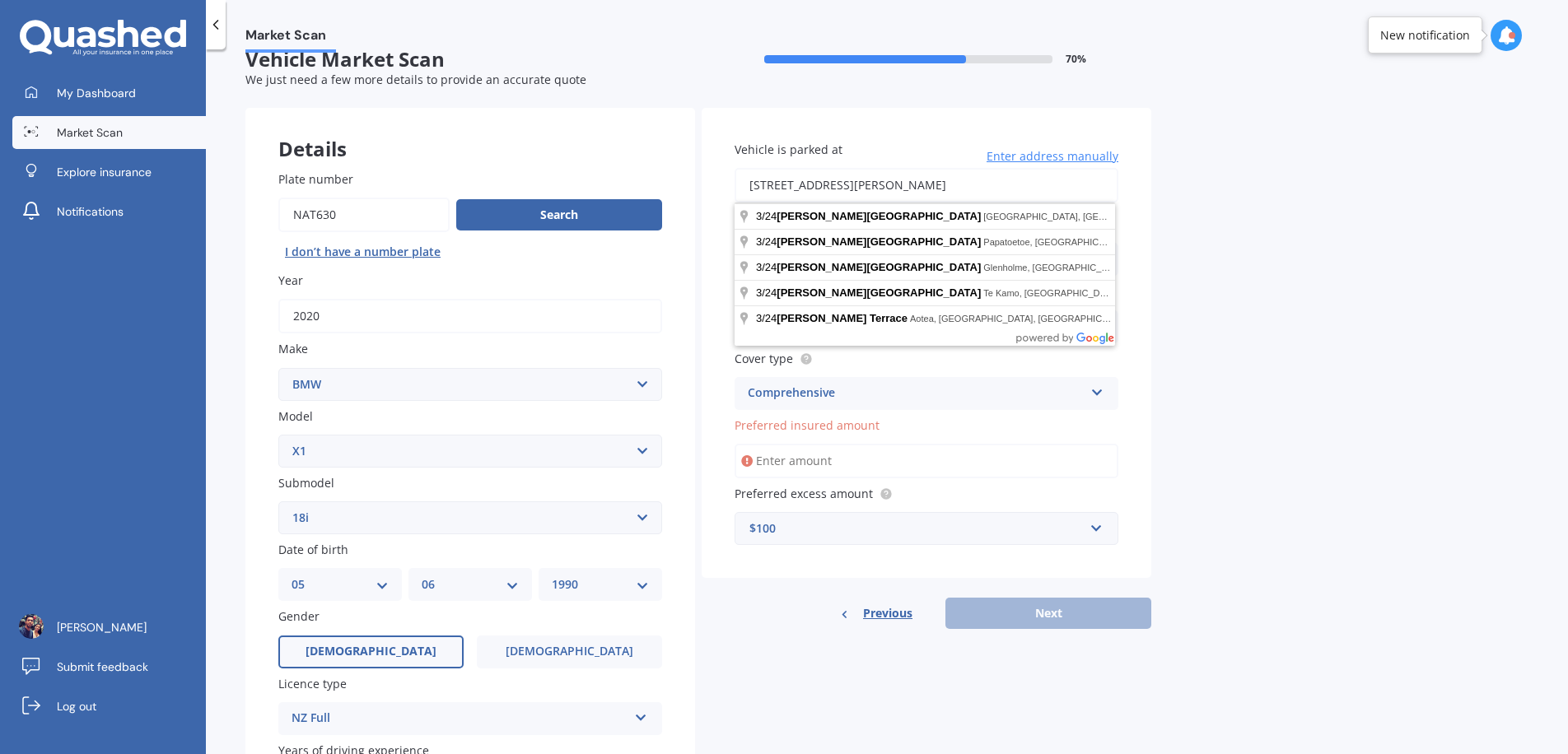
type input "[STREET_ADDRESS][PERSON_NAME]"
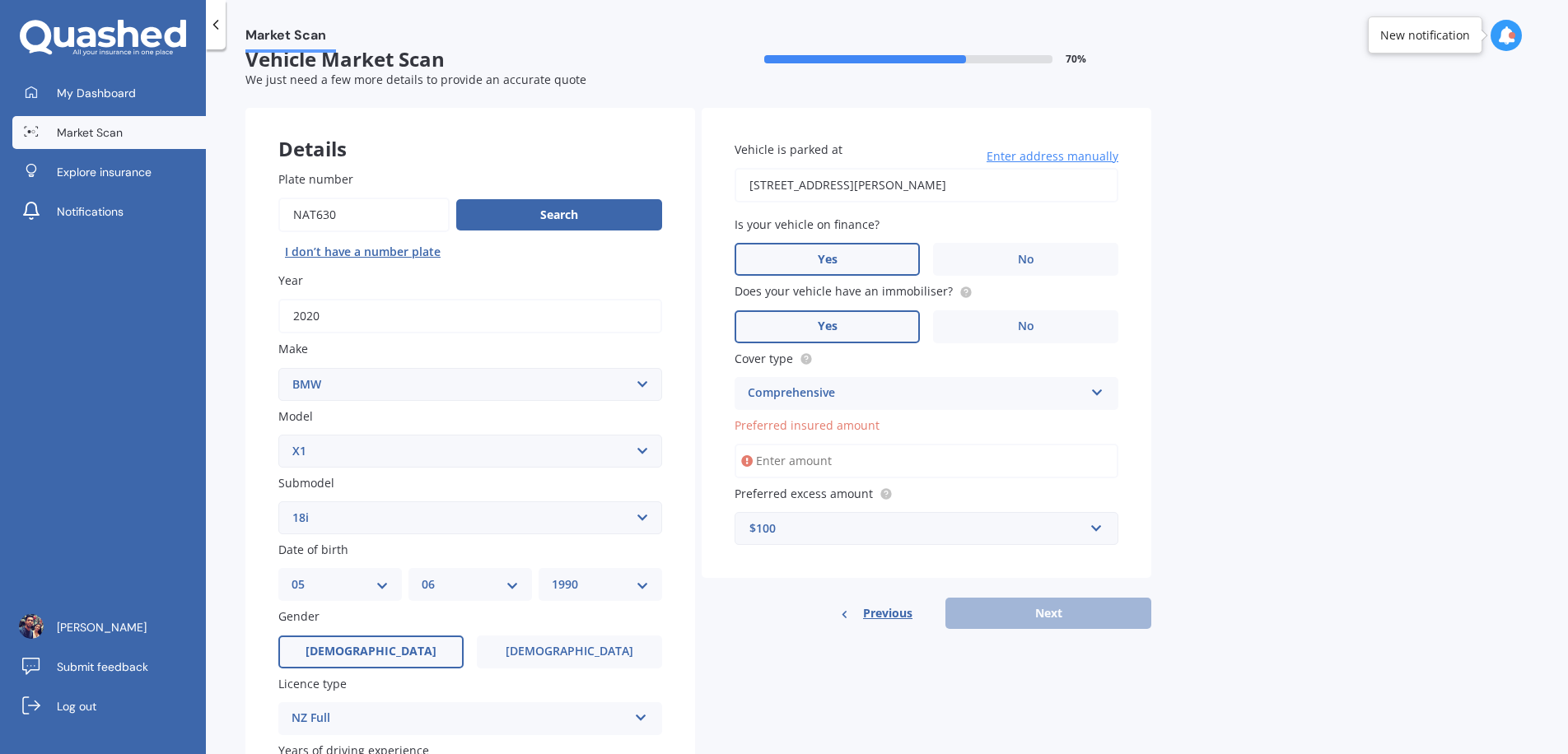
click at [821, 389] on div "Comprehensive" at bounding box center [916, 393] width 336 height 20
click at [824, 415] on div "Comprehensive" at bounding box center [926, 426] width 382 height 30
click at [857, 428] on span "Preferred insured amount" at bounding box center [806, 425] width 145 height 16
click at [857, 444] on input "Preferred insured amount" at bounding box center [926, 461] width 384 height 35
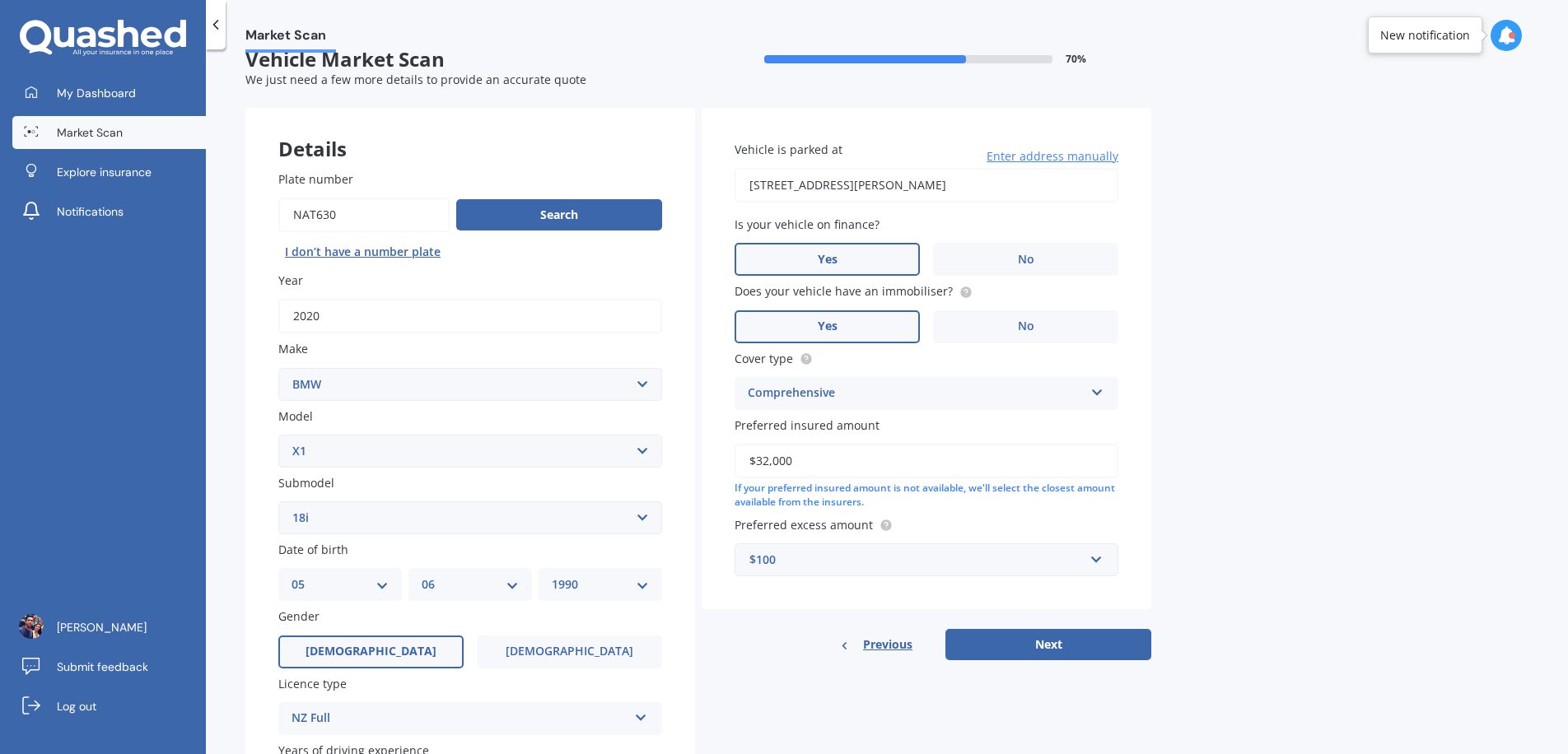
type input "$32,000"
click at [1068, 660] on button "Next" at bounding box center [1048, 644] width 206 height 31
select select "05"
select select "06"
select select "1990"
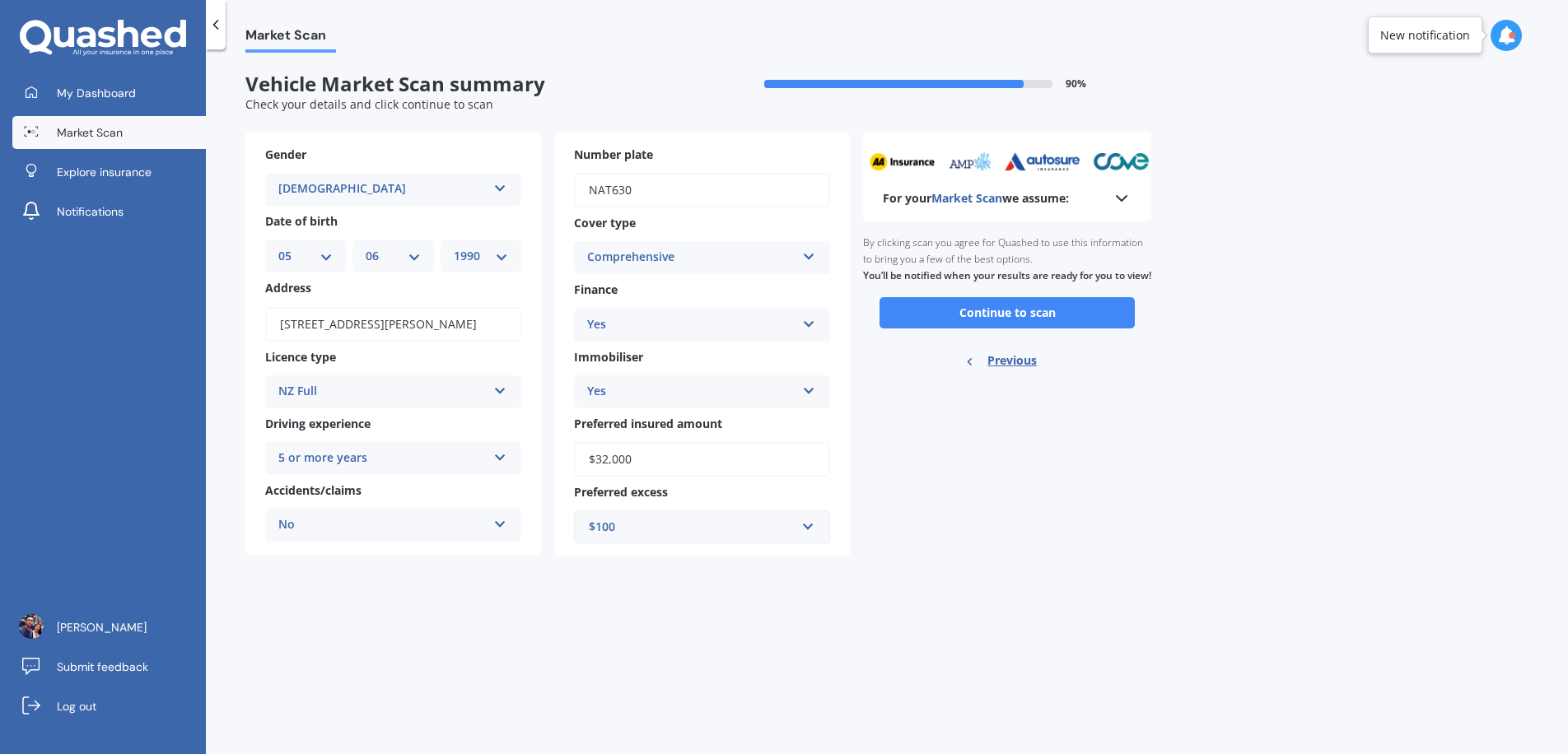
scroll to position [0, 0]
click at [974, 329] on button "Continue to scan" at bounding box center [1006, 312] width 255 height 31
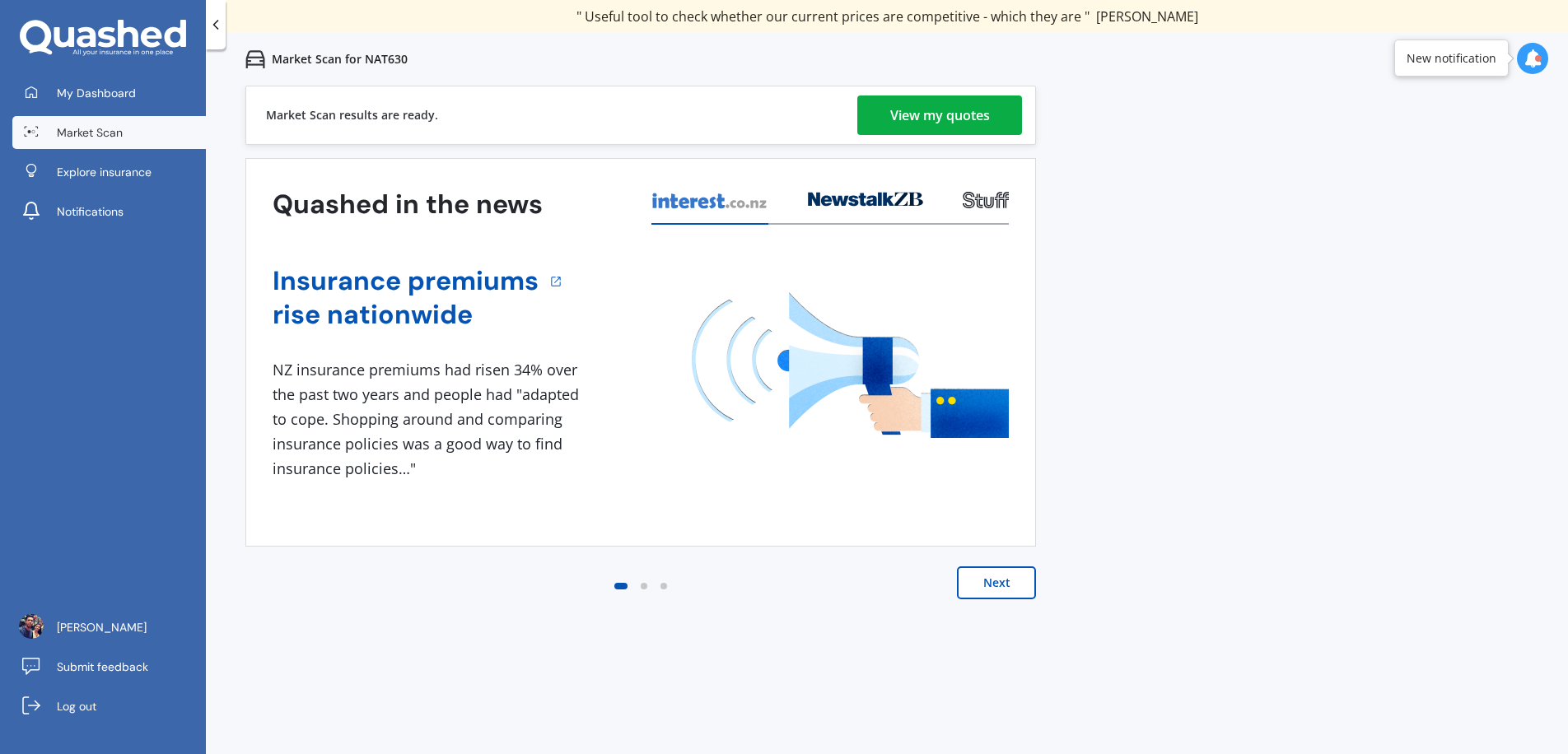
click at [951, 124] on div "View my quotes" at bounding box center [940, 115] width 100 height 39
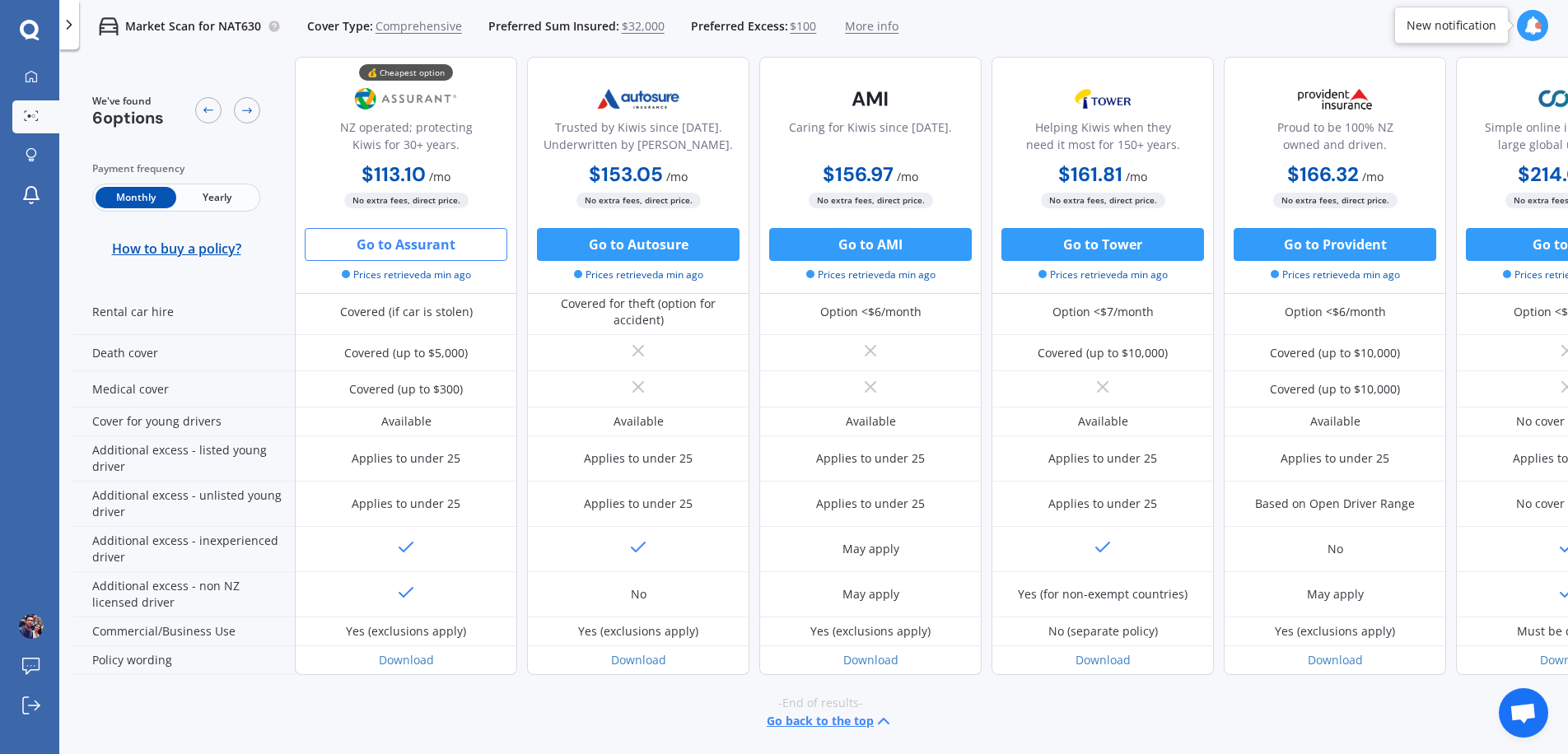
scroll to position [81, 0]
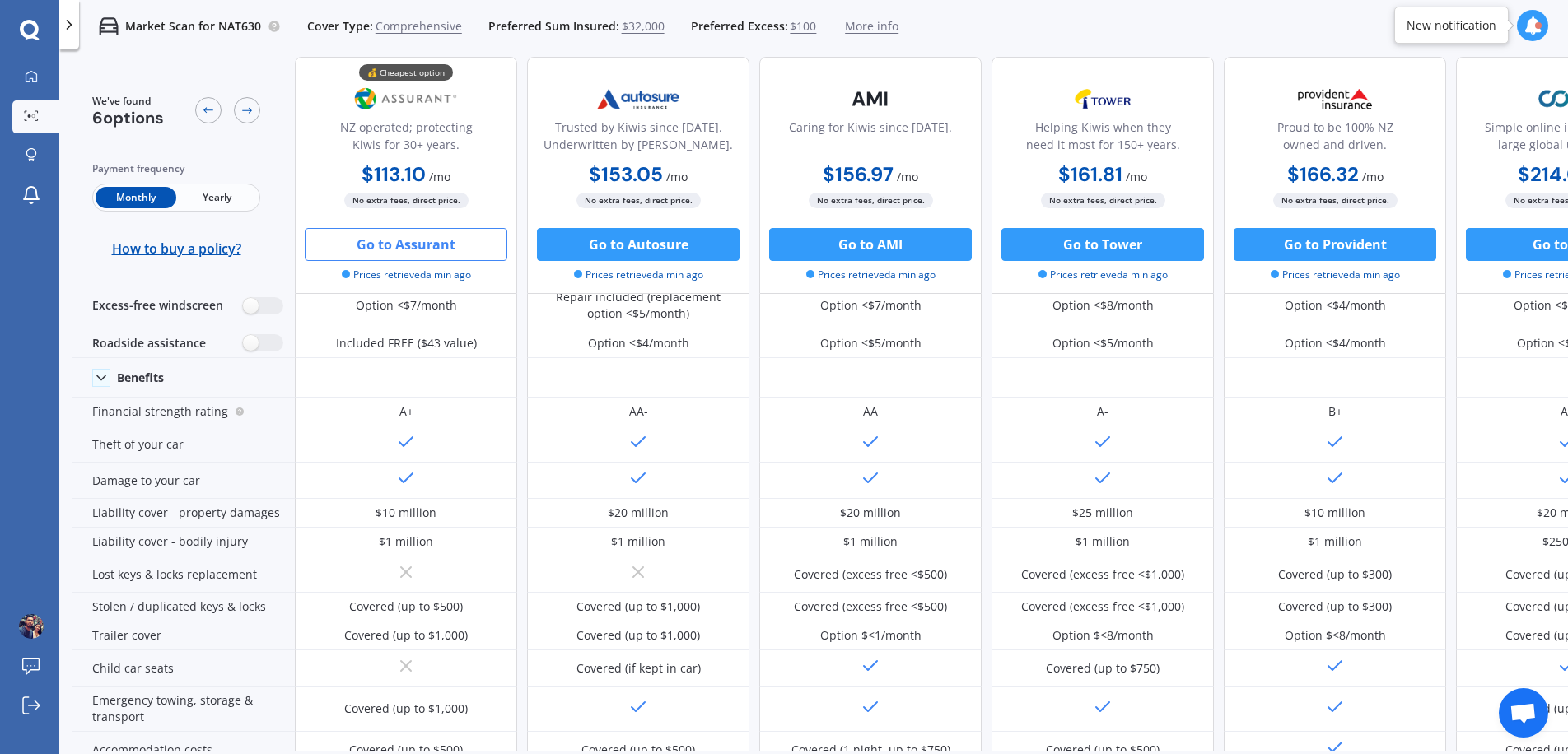
click at [422, 253] on button "Go to Assurant" at bounding box center [406, 244] width 203 height 33
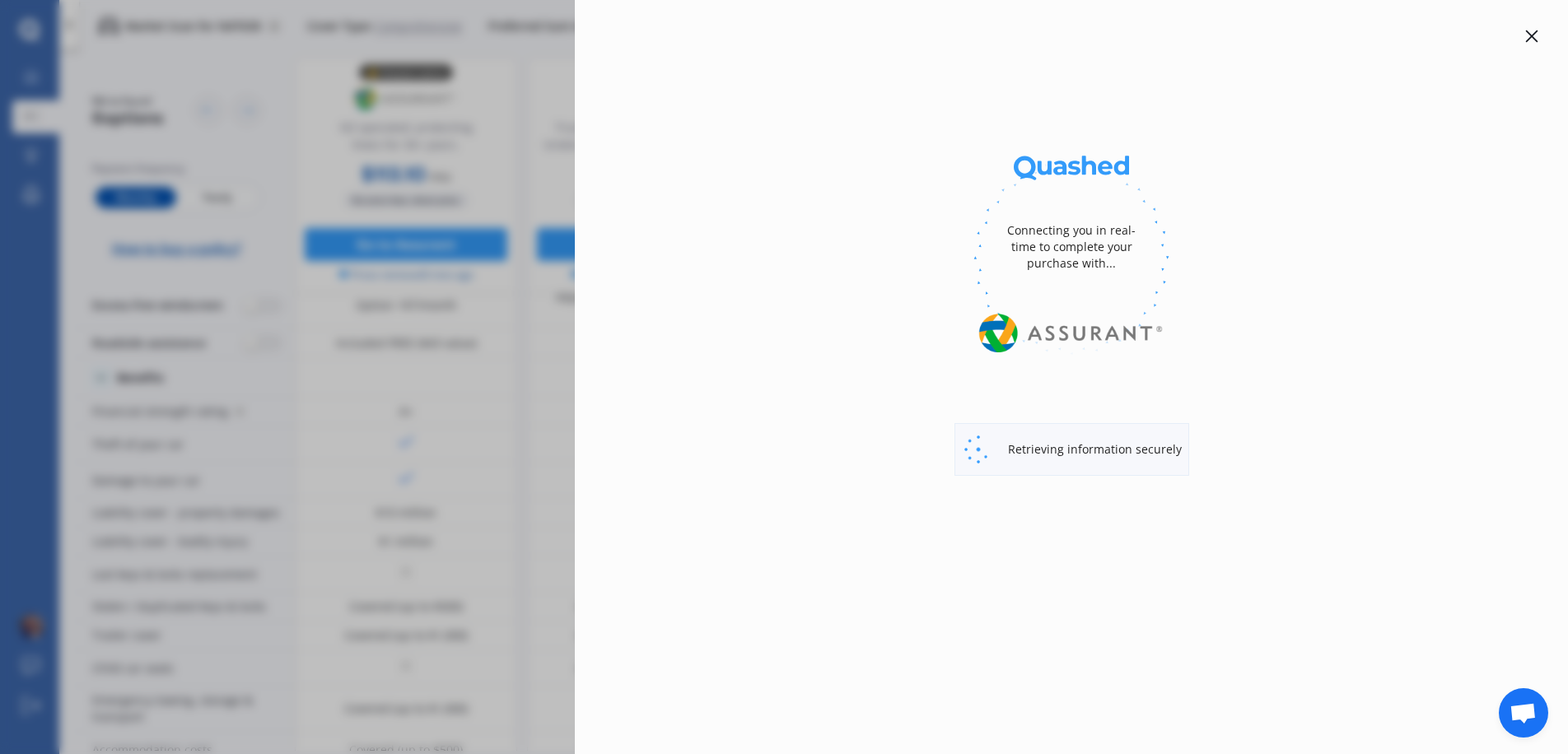
select select "Monthly"
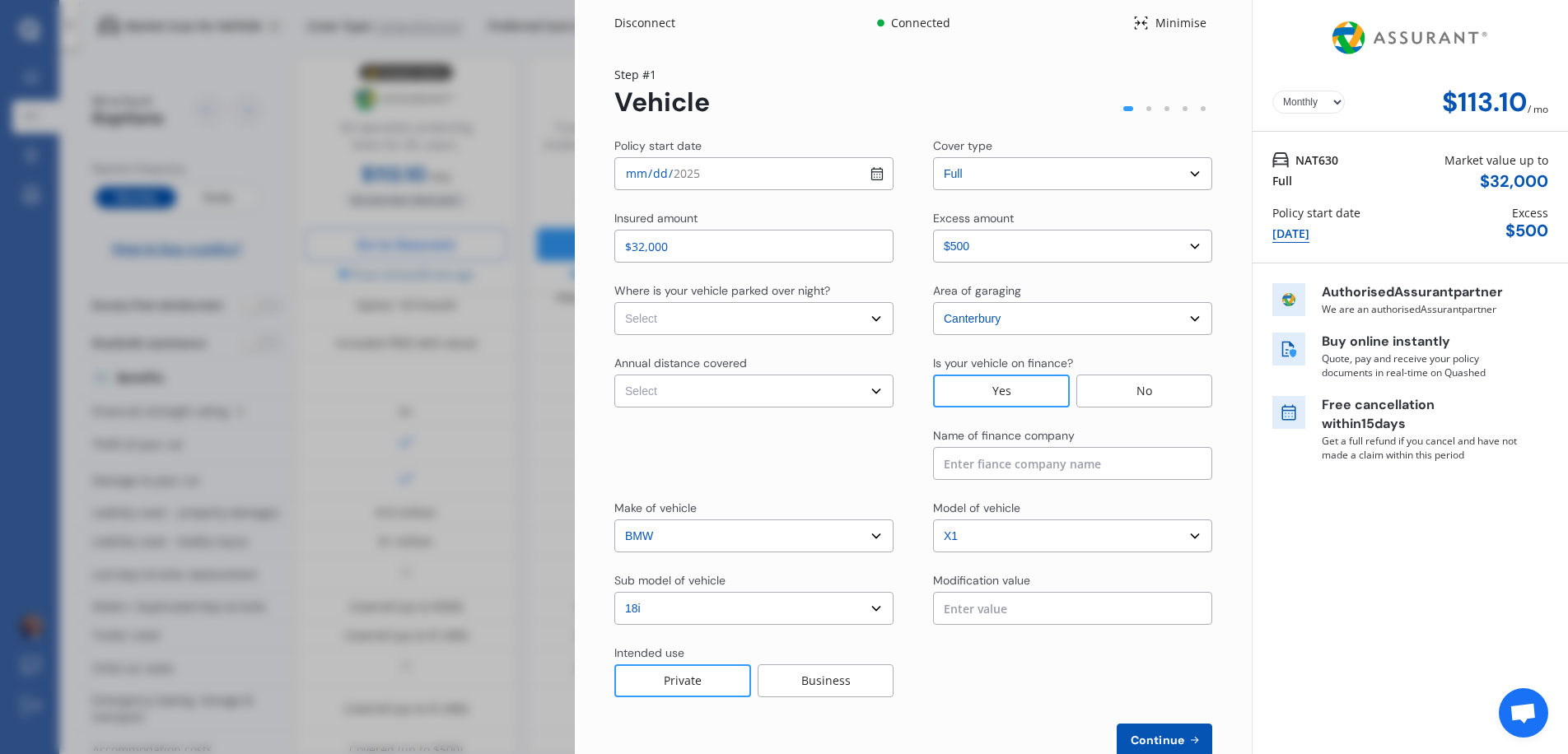
click at [1414, 38] on img at bounding box center [1410, 37] width 165 height 63
click at [581, 103] on div "Yearly Monthly $113.10 / mo Step # 1 Vehicle Policy start date [DATE] Cover typ…" at bounding box center [913, 420] width 677 height 750
click at [422, 120] on div "Disconnect Connected Minimise Yearly Monthly $113.10 / mo Step # 1 Vehicle Poli…" at bounding box center [784, 377] width 1568 height 754
